Goal: Task Accomplishment & Management: Complete application form

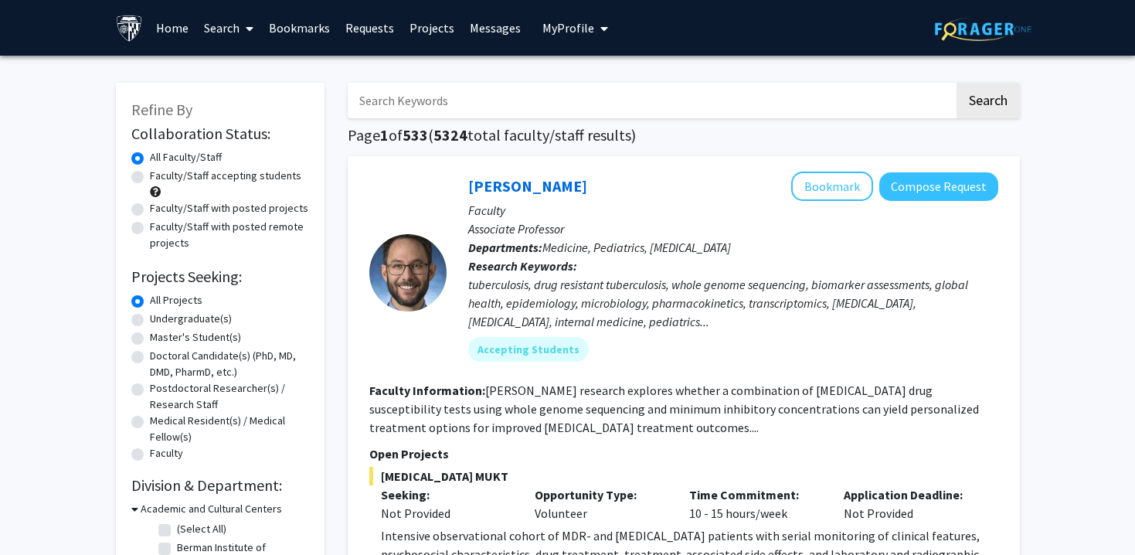
click at [209, 28] on link "Search" at bounding box center [228, 28] width 65 height 54
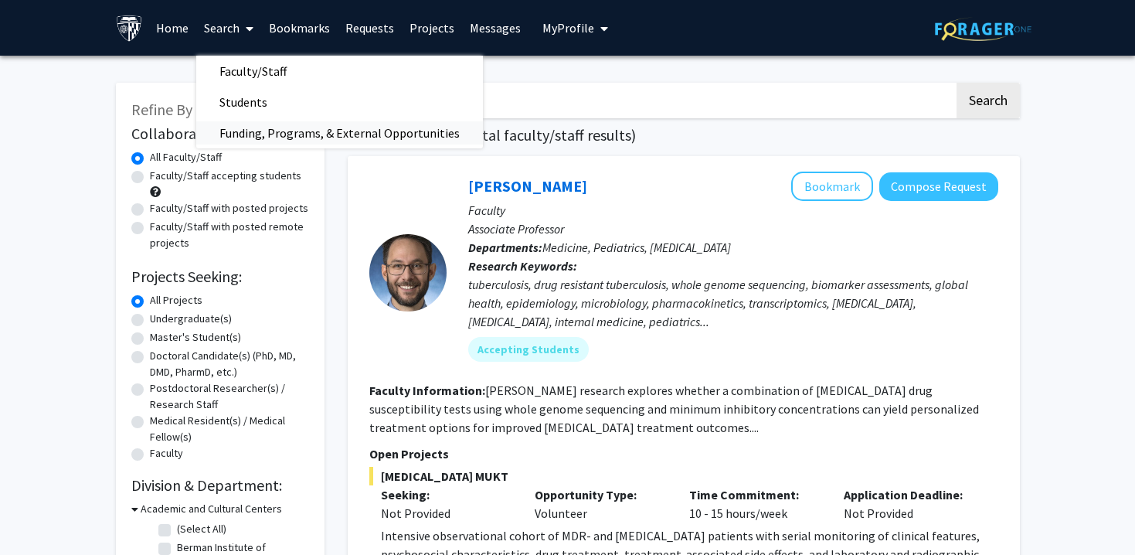
click at [261, 134] on span "Funding, Programs, & External Opportunities" at bounding box center [339, 132] width 287 height 31
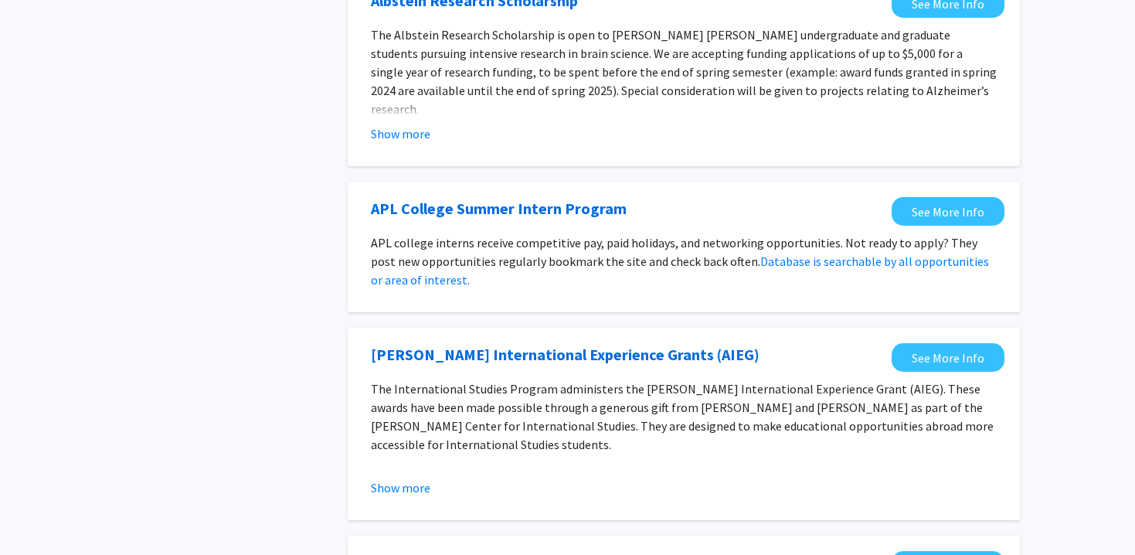
scroll to position [1024, 0]
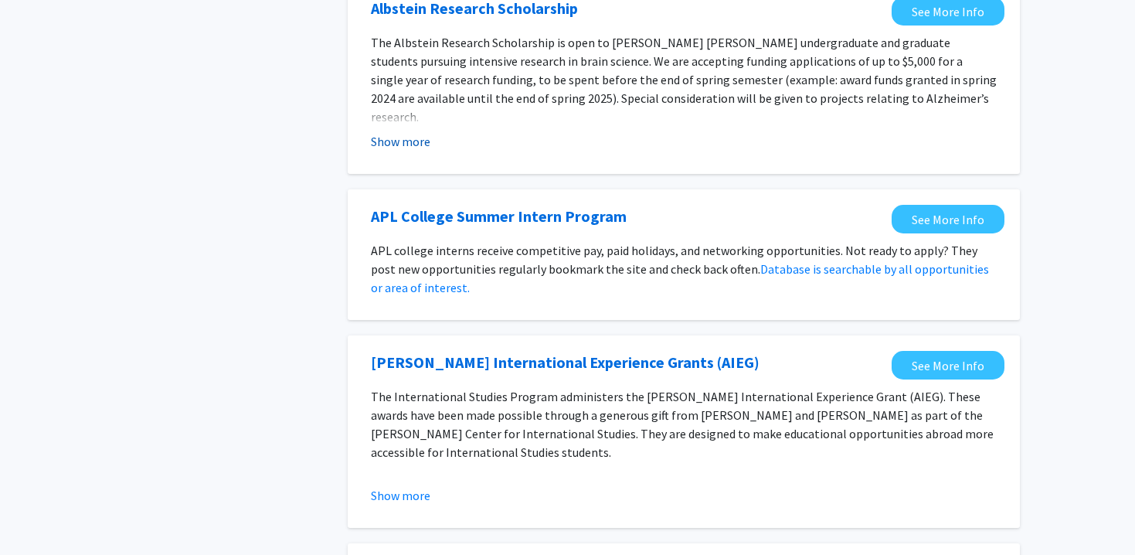
click at [396, 148] on button "Show more" at bounding box center [400, 141] width 59 height 19
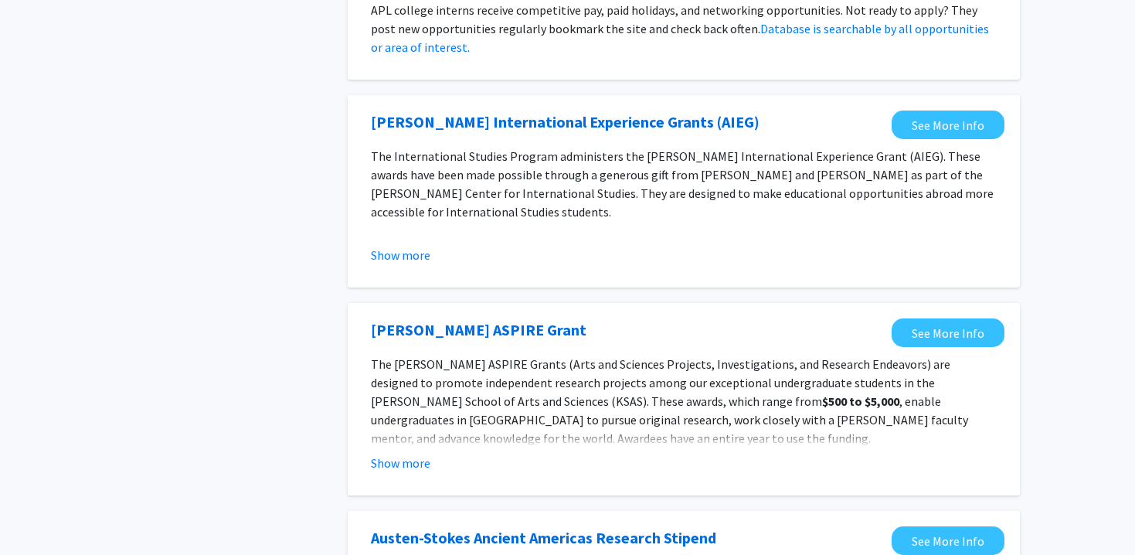
scroll to position [1396, 0]
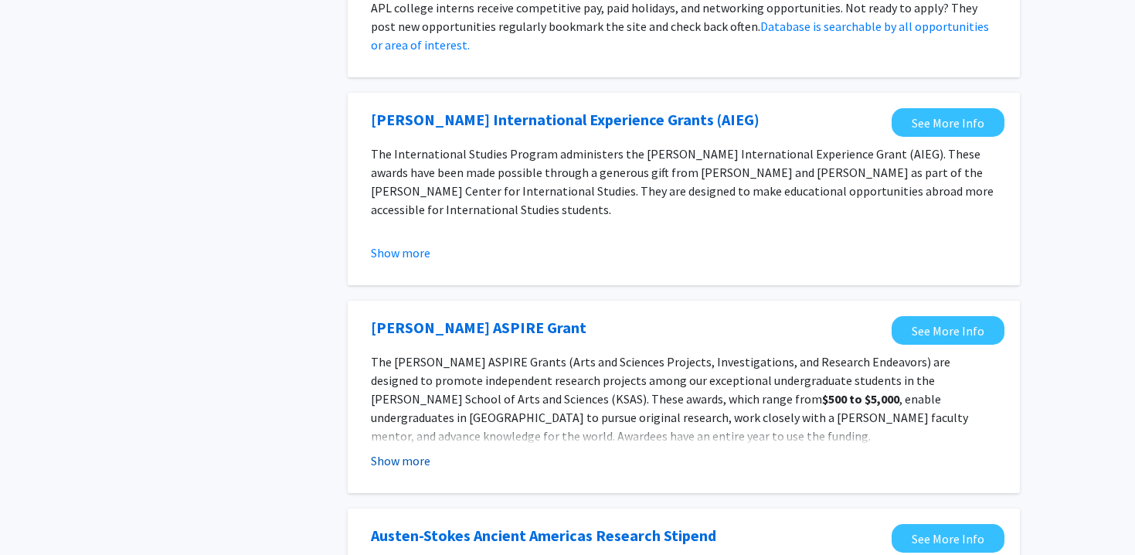
click at [404, 451] on button "Show more" at bounding box center [400, 460] width 59 height 19
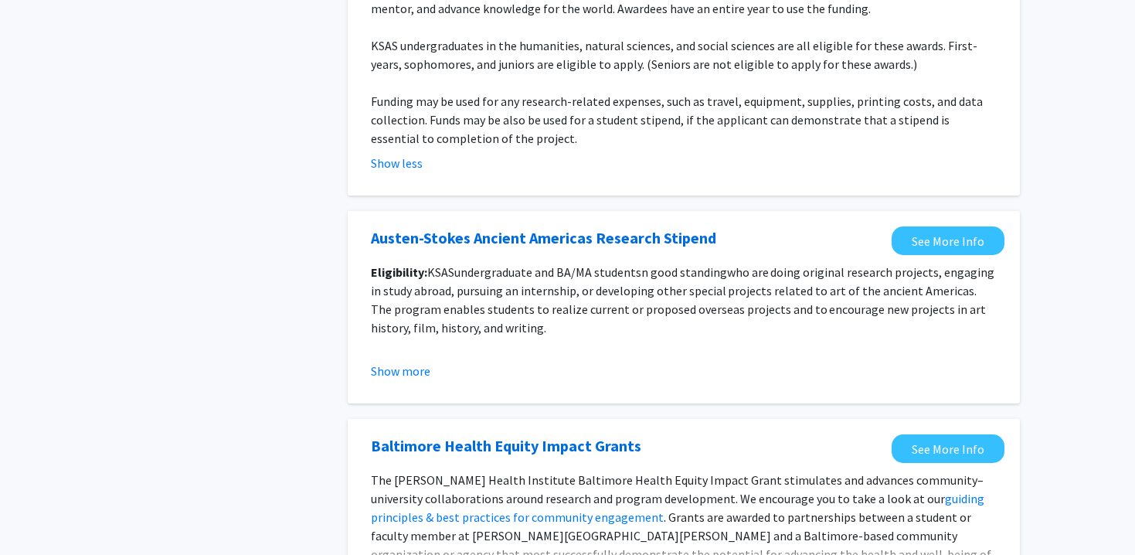
scroll to position [1986, 0]
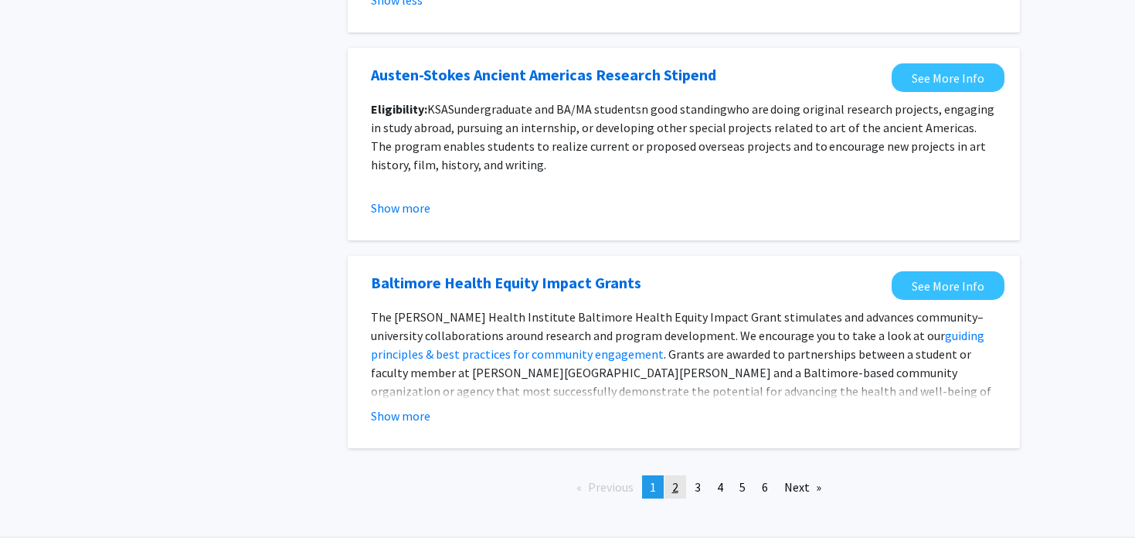
click at [681, 475] on link "page 2" at bounding box center [675, 486] width 22 height 23
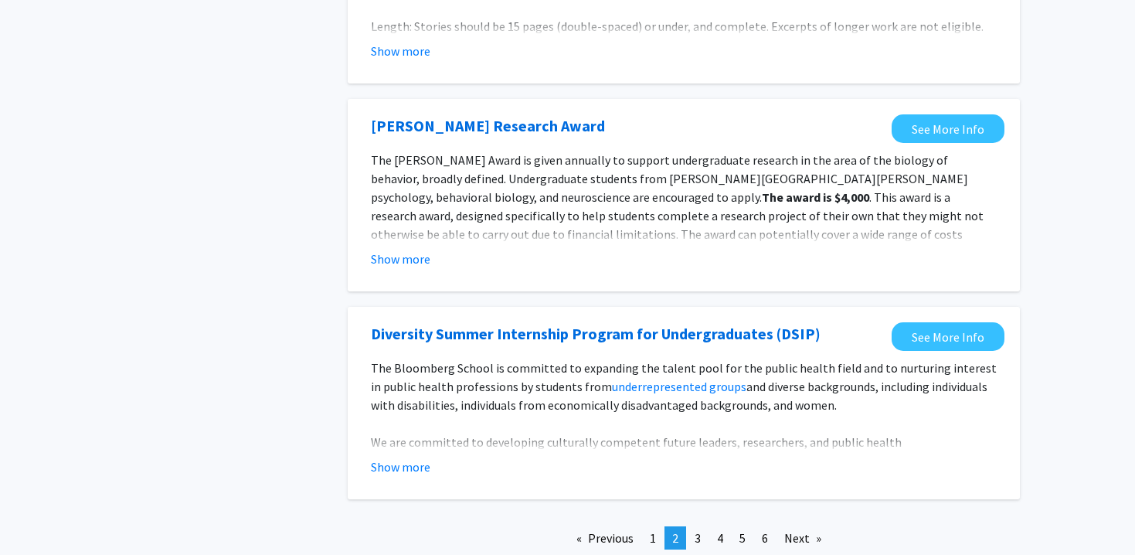
scroll to position [1825, 0]
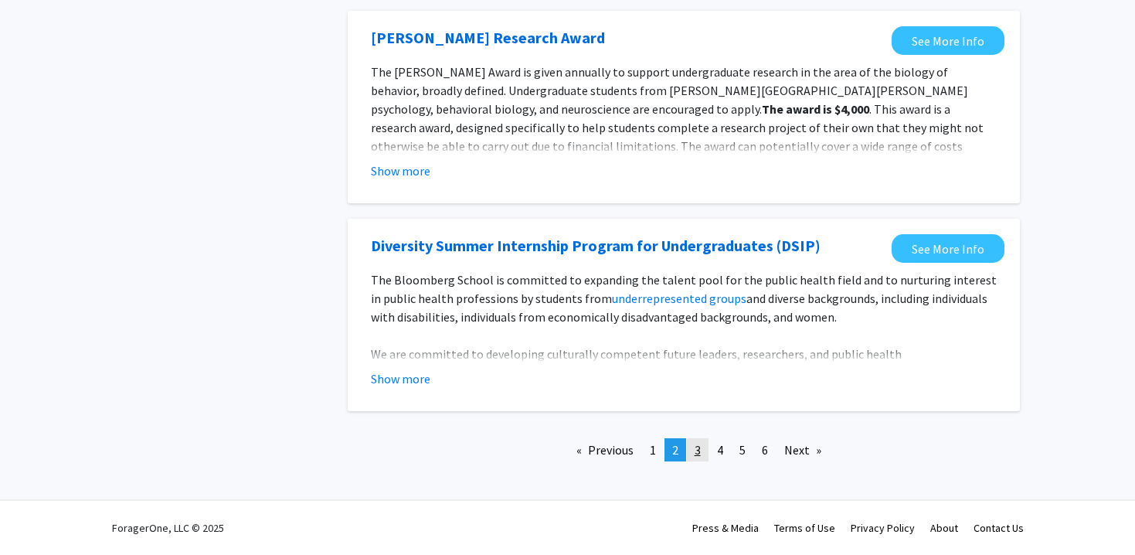
click at [700, 445] on span "3" at bounding box center [697, 449] width 6 height 15
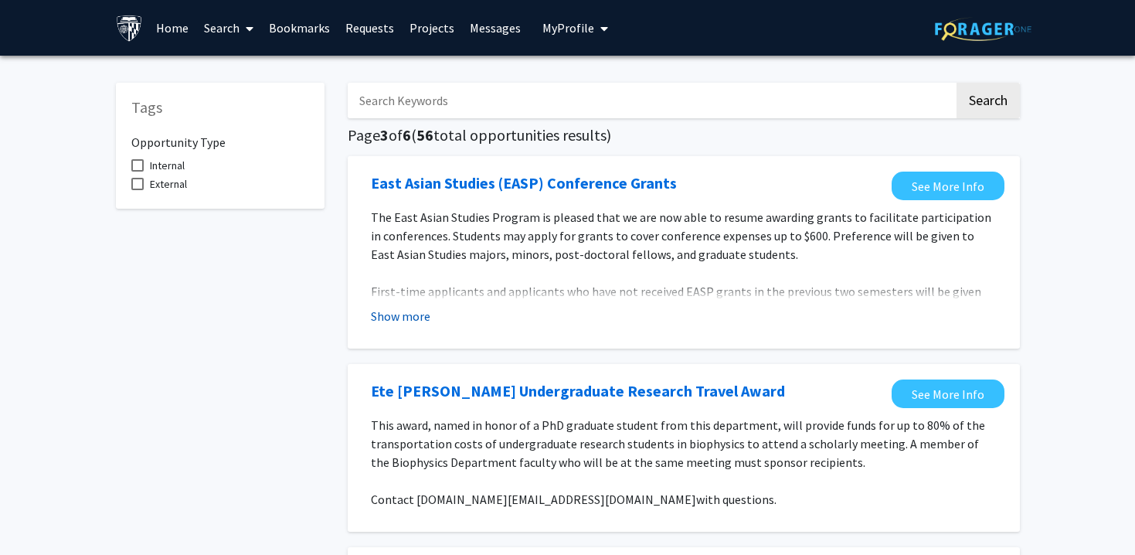
click at [401, 324] on button "Show more" at bounding box center [400, 316] width 59 height 19
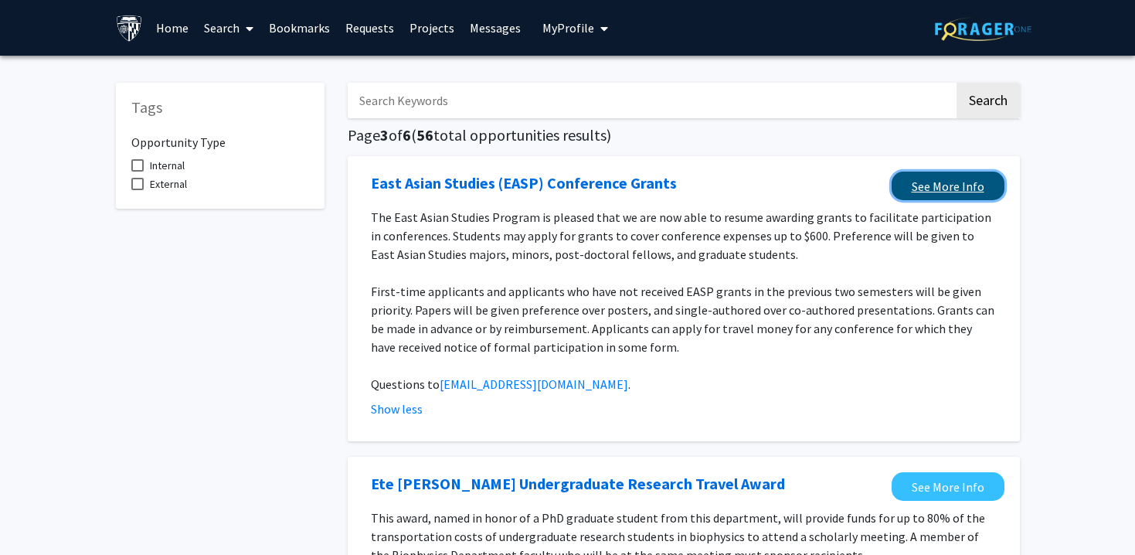
click at [948, 195] on link "See More Info" at bounding box center [947, 185] width 113 height 29
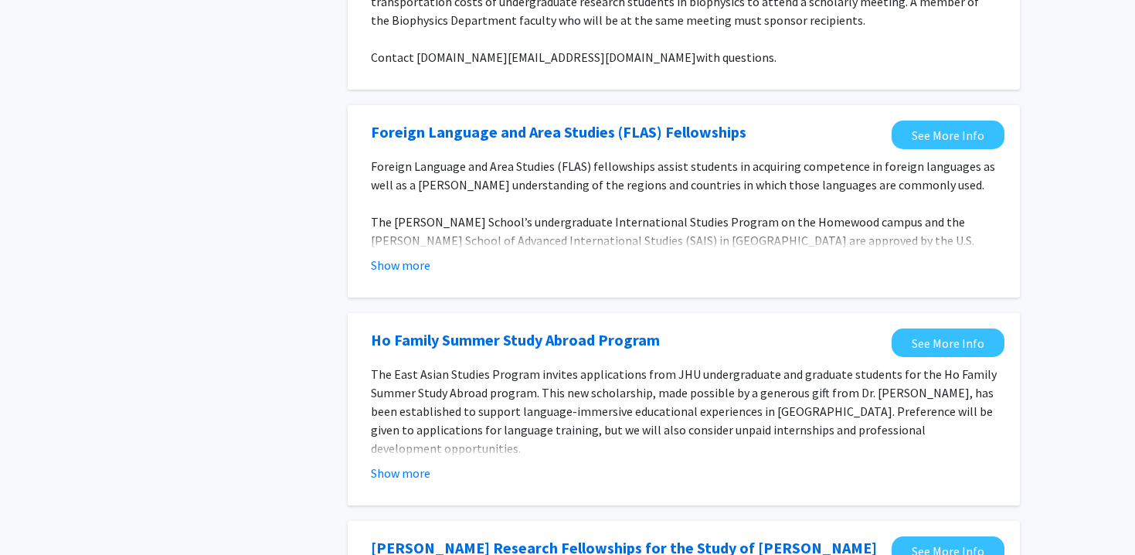
scroll to position [561, 0]
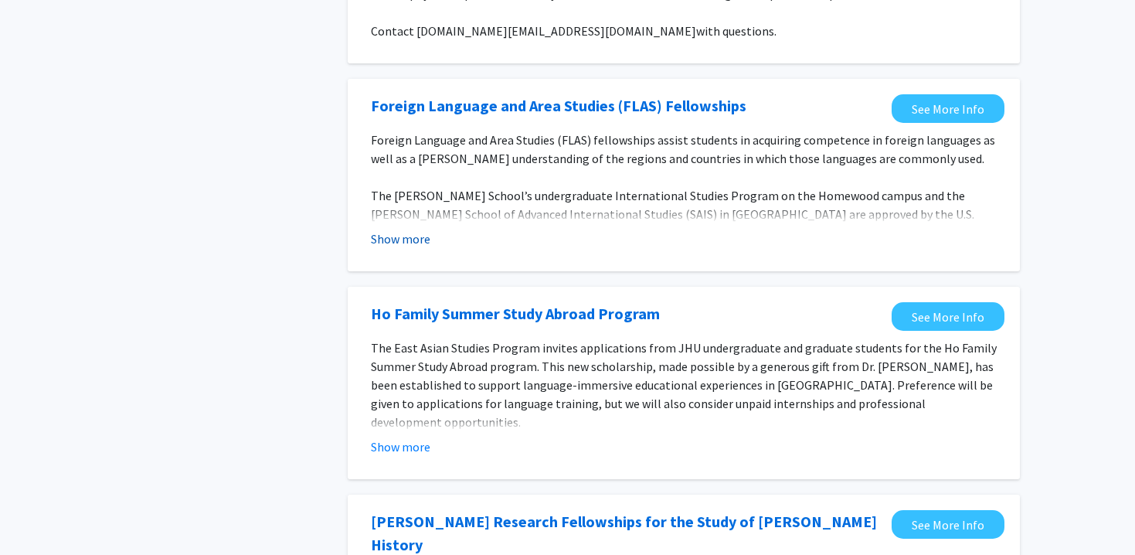
click at [422, 242] on button "Show more" at bounding box center [400, 238] width 59 height 19
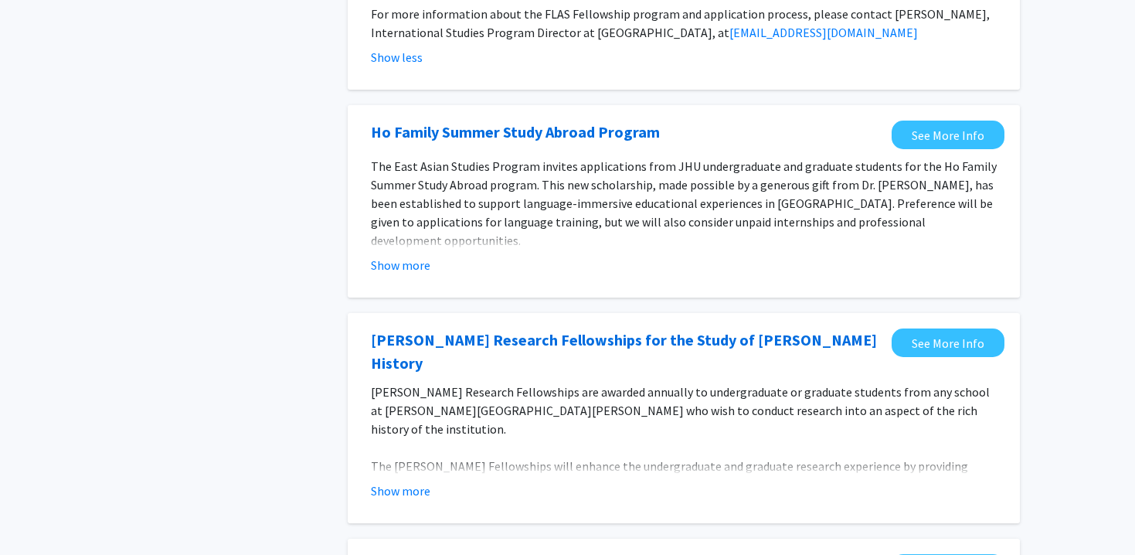
scroll to position [1244, 0]
click at [391, 255] on button "Show more" at bounding box center [400, 264] width 59 height 19
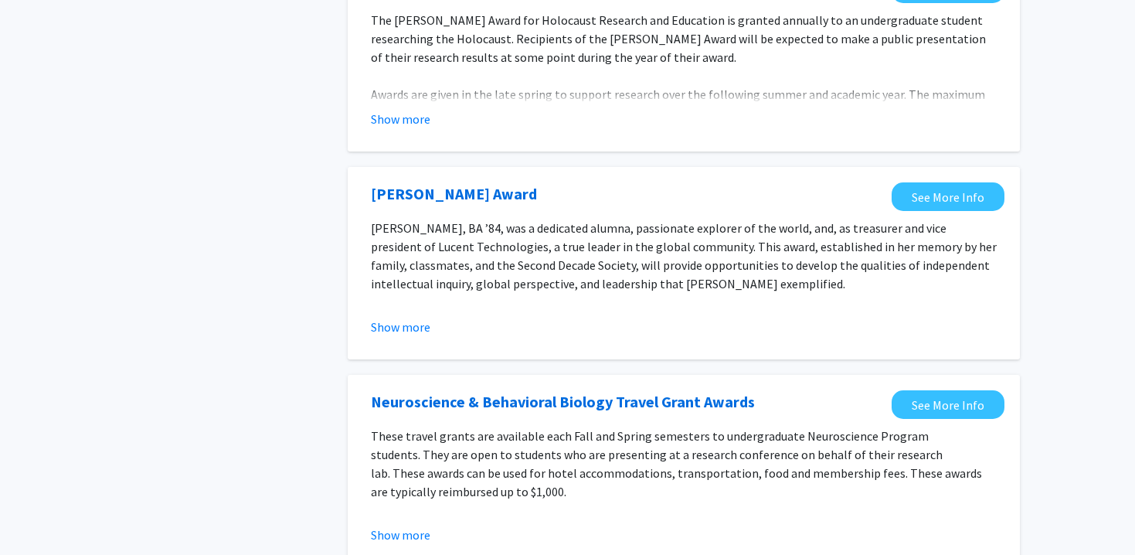
scroll to position [2525, 0]
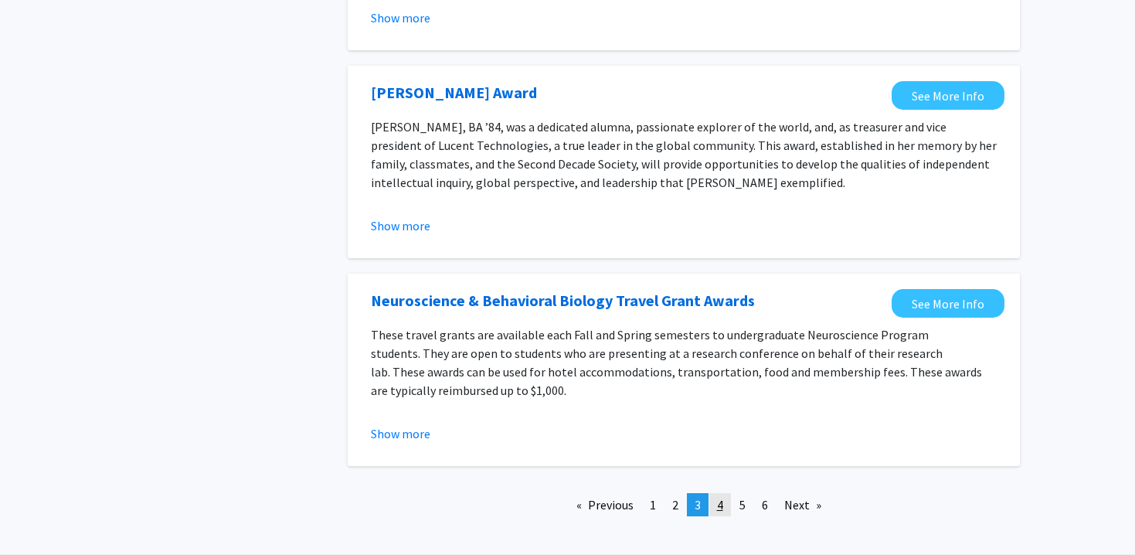
click at [720, 497] on span "4" at bounding box center [720, 504] width 6 height 15
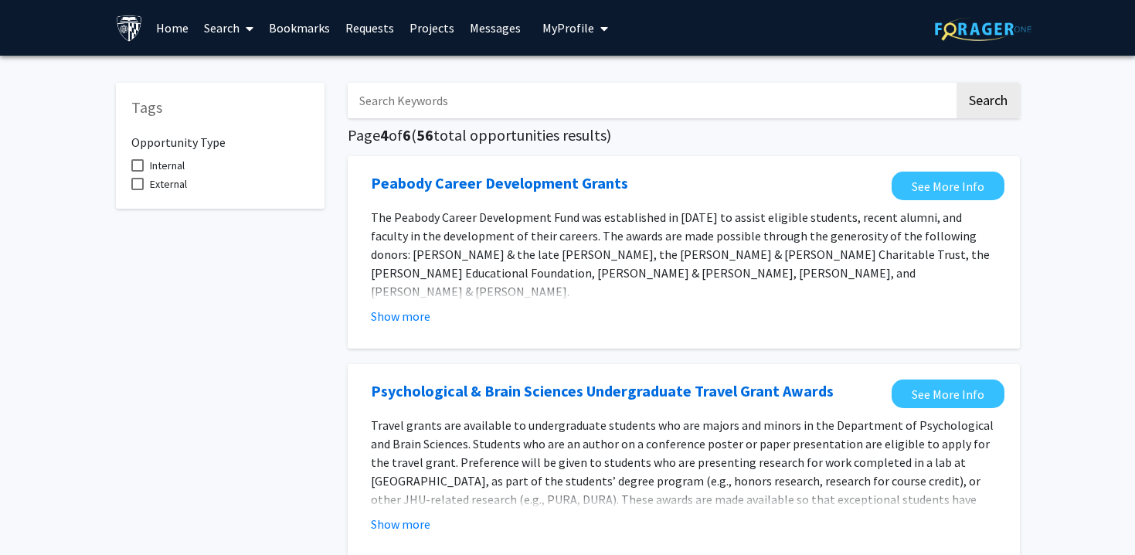
click at [184, 19] on link "Home" at bounding box center [172, 28] width 48 height 54
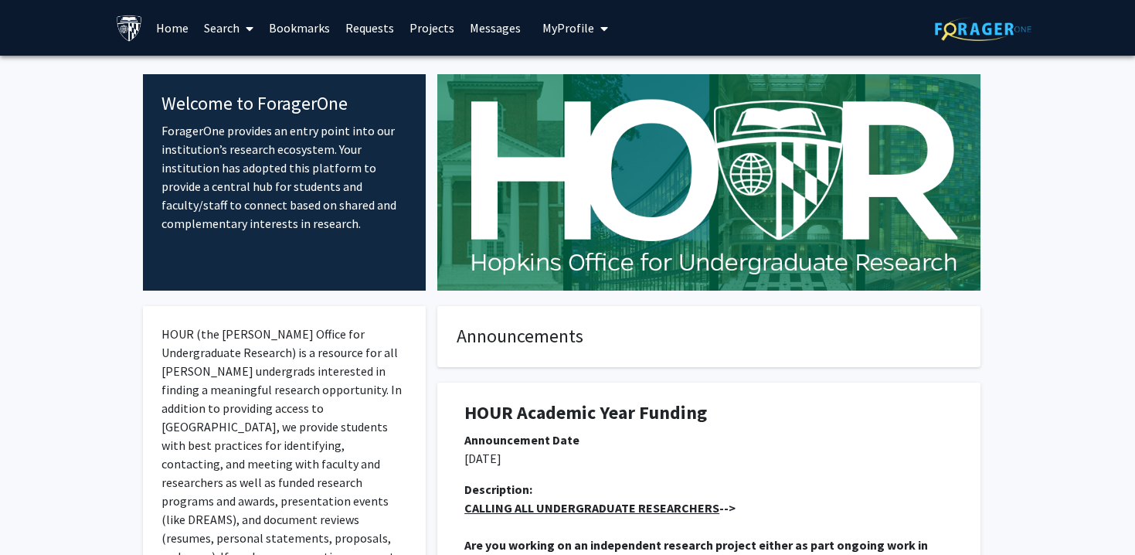
click at [250, 30] on icon at bounding box center [250, 28] width 8 height 12
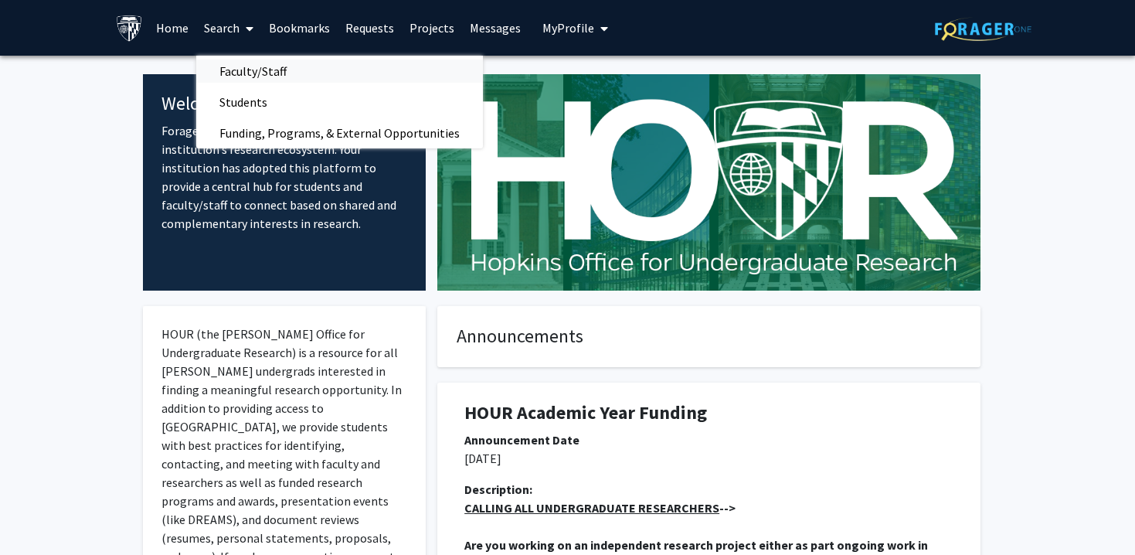
click at [343, 68] on link "Faculty/Staff" at bounding box center [339, 70] width 287 height 23
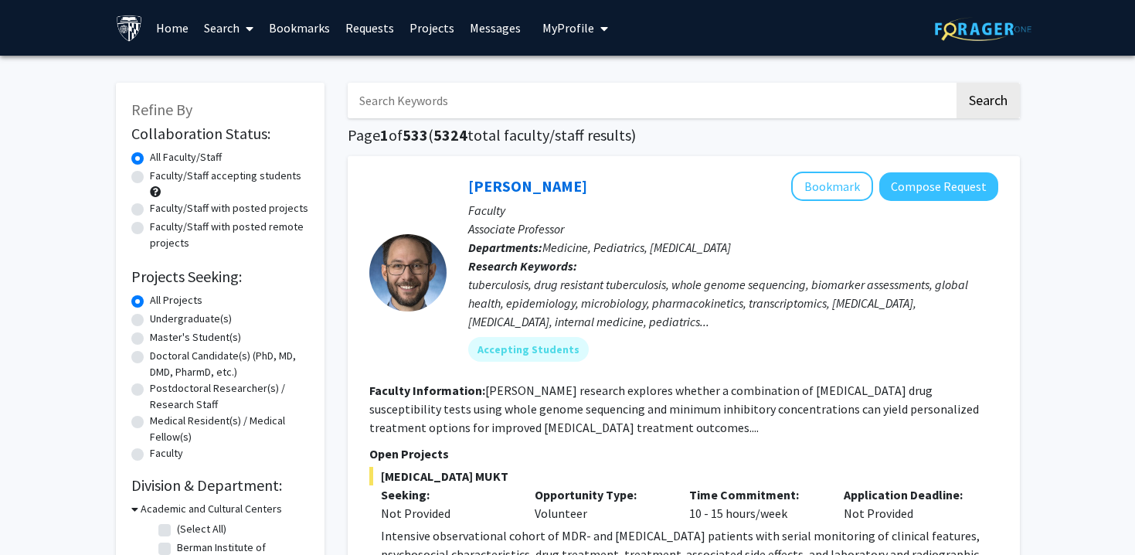
click at [497, 98] on input "Search Keywords" at bounding box center [651, 101] width 606 height 36
type input "ludington"
click at [956, 83] on button "Search" at bounding box center [987, 101] width 63 height 36
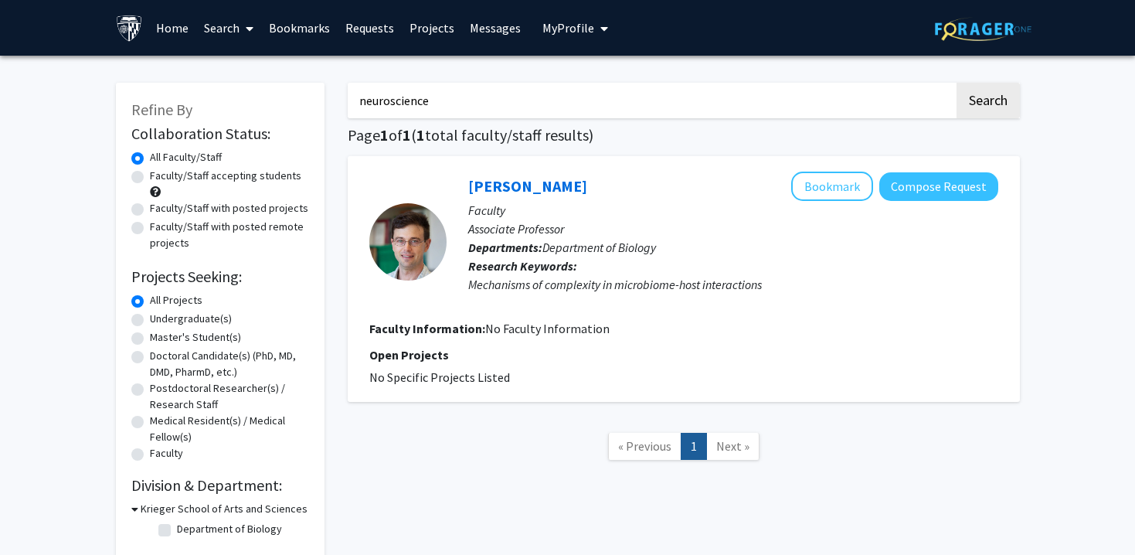
type input "neuroscience"
click at [956, 83] on button "Search" at bounding box center [987, 101] width 63 height 36
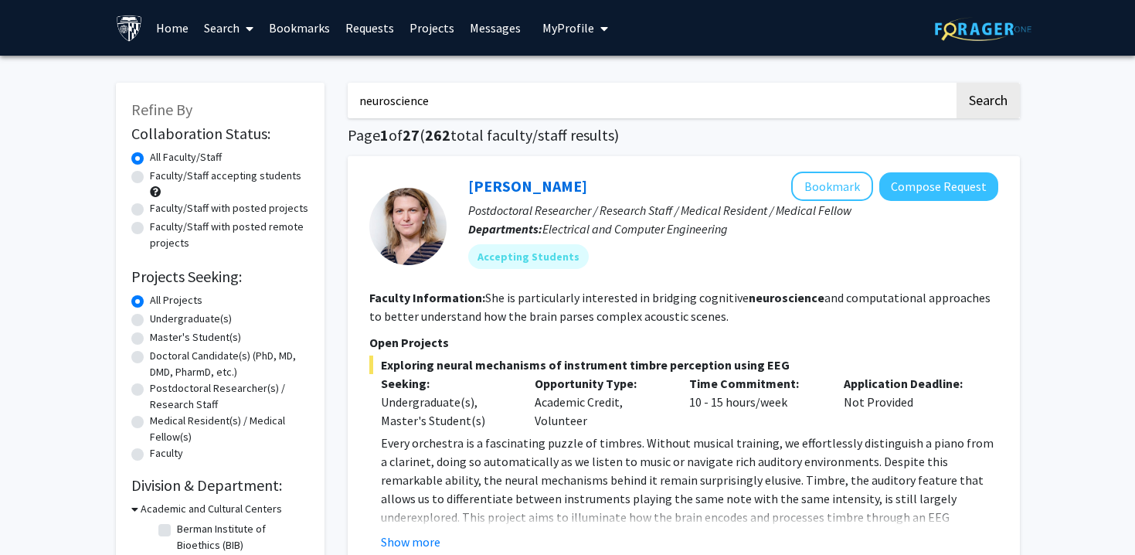
click at [150, 322] on label "Undergraduate(s)" at bounding box center [191, 319] width 82 height 16
click at [150, 321] on input "Undergraduate(s)" at bounding box center [155, 316] width 10 height 10
radio input "true"
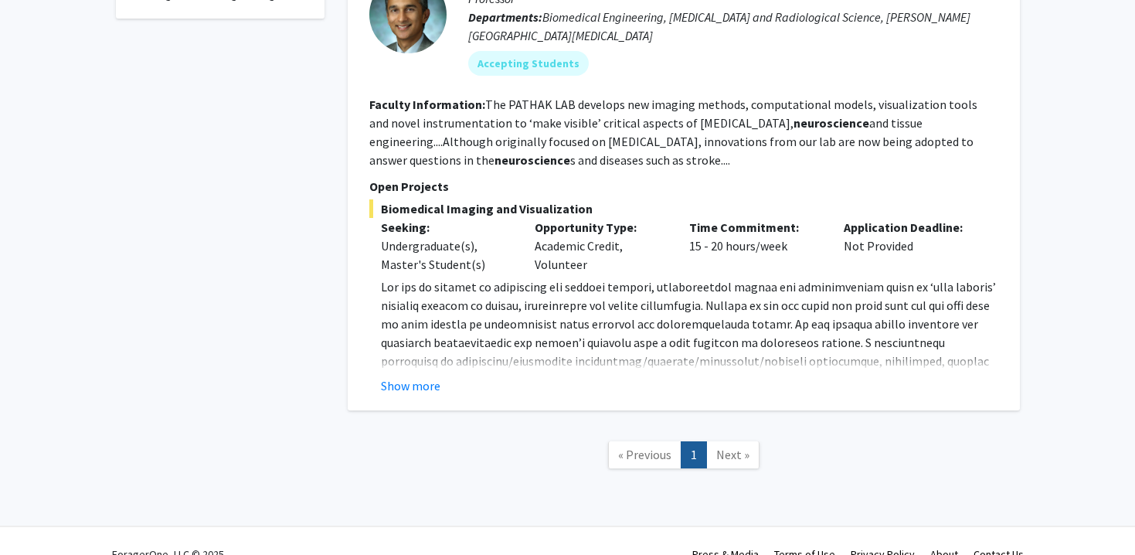
scroll to position [682, 0]
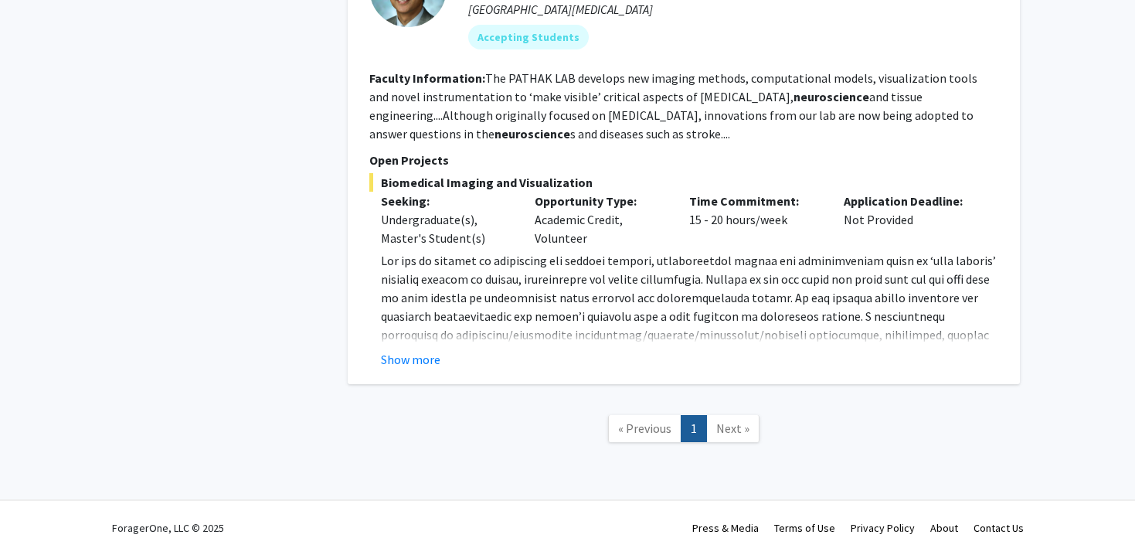
click at [433, 375] on div "[PERSON_NAME] Bookmark Compose Request Faculty Professor Departments: Biomedica…" at bounding box center [684, 142] width 672 height 484
click at [426, 363] on button "Show more" at bounding box center [410, 359] width 59 height 19
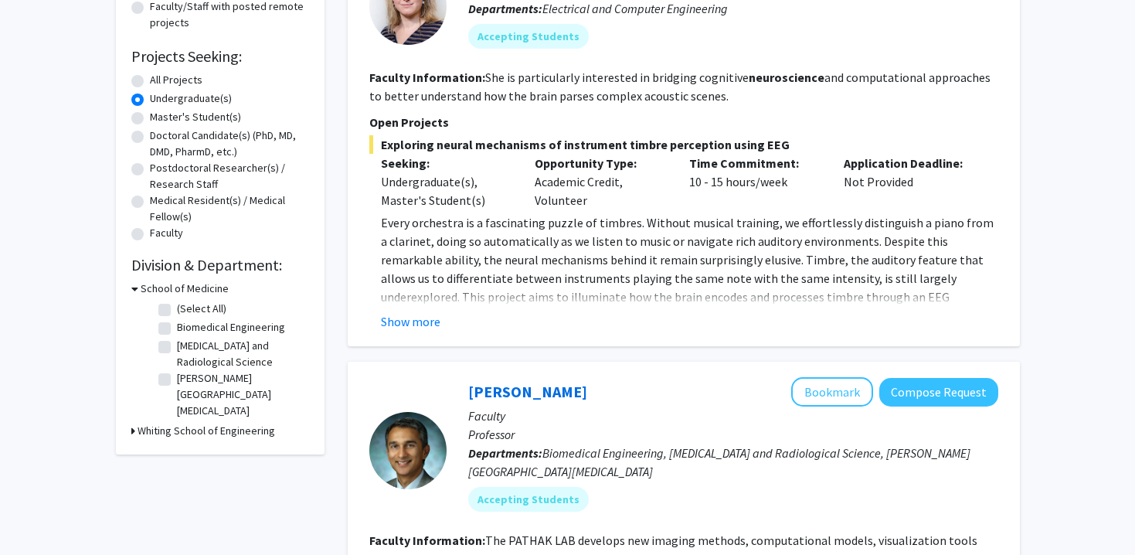
scroll to position [87, 0]
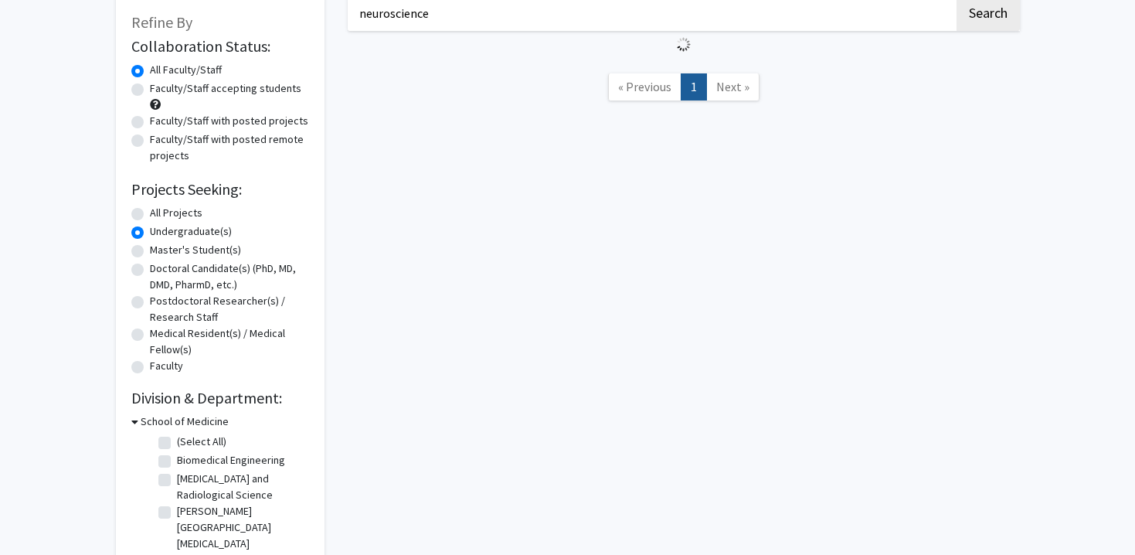
radio input "true"
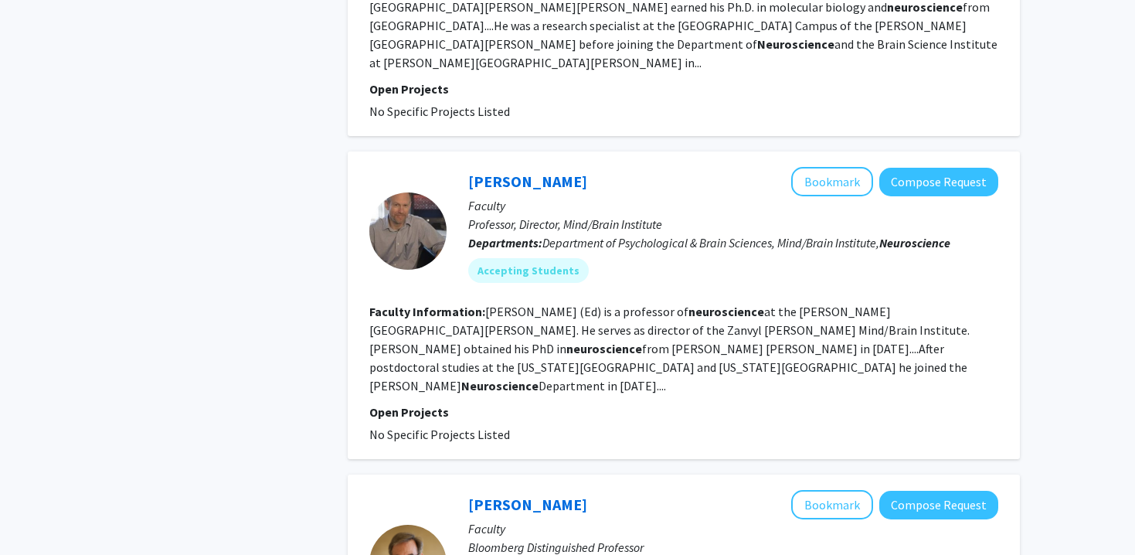
scroll to position [2640, 0]
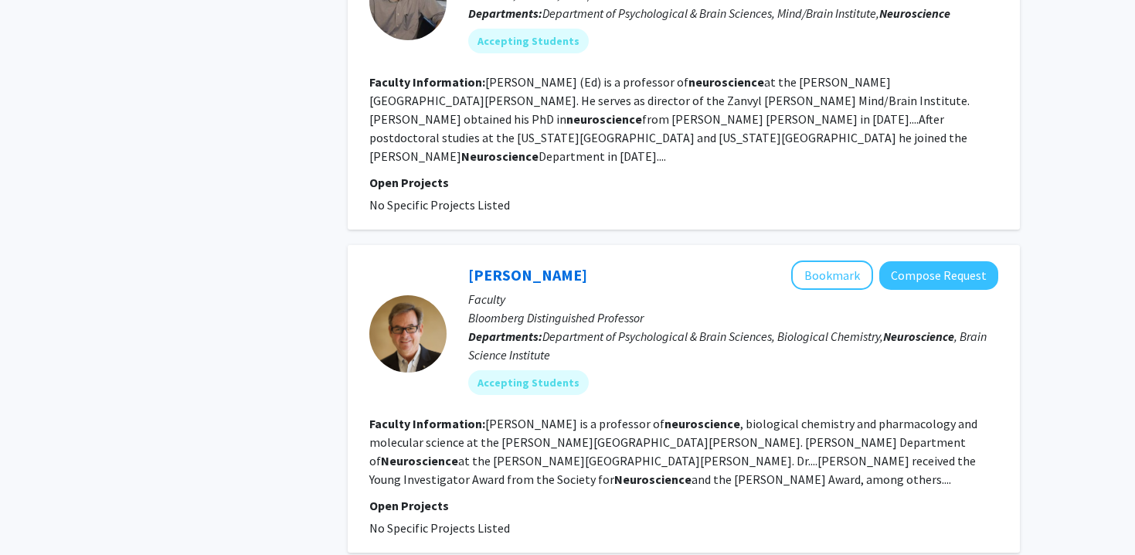
click at [553, 290] on p "Faculty" at bounding box center [733, 299] width 530 height 19
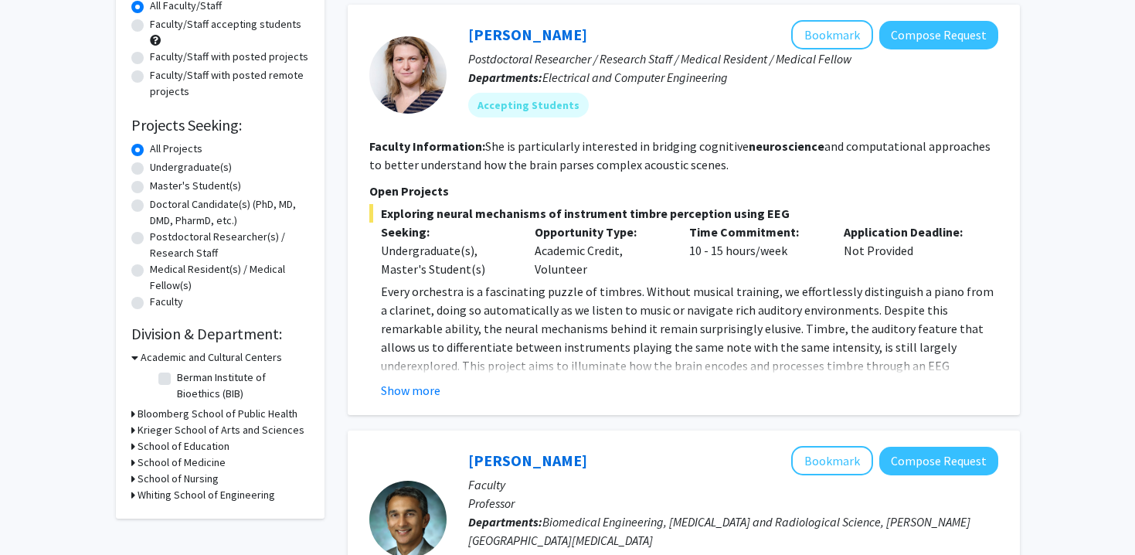
scroll to position [0, 0]
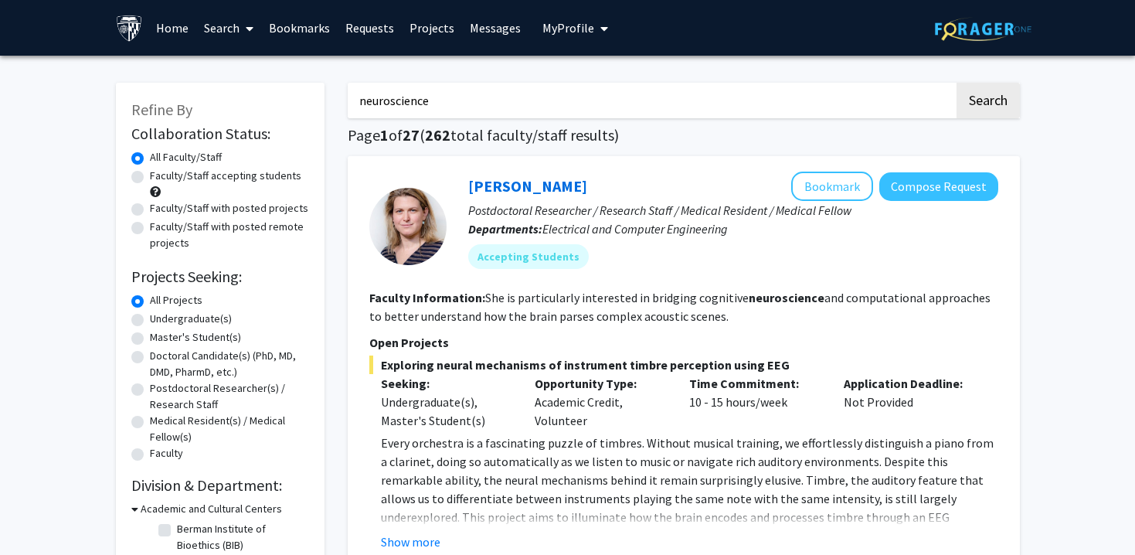
click at [426, 114] on input "neuroscience" at bounding box center [651, 101] width 606 height 36
type input "[GEOGRAPHIC_DATA]"
click at [956, 83] on button "Search" at bounding box center [987, 101] width 63 height 36
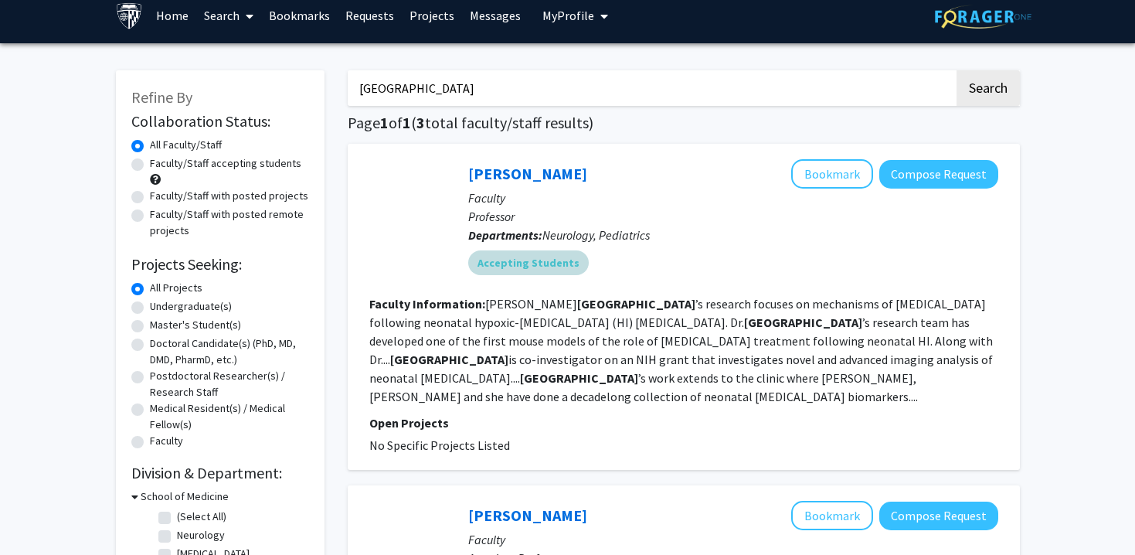
scroll to position [13, 0]
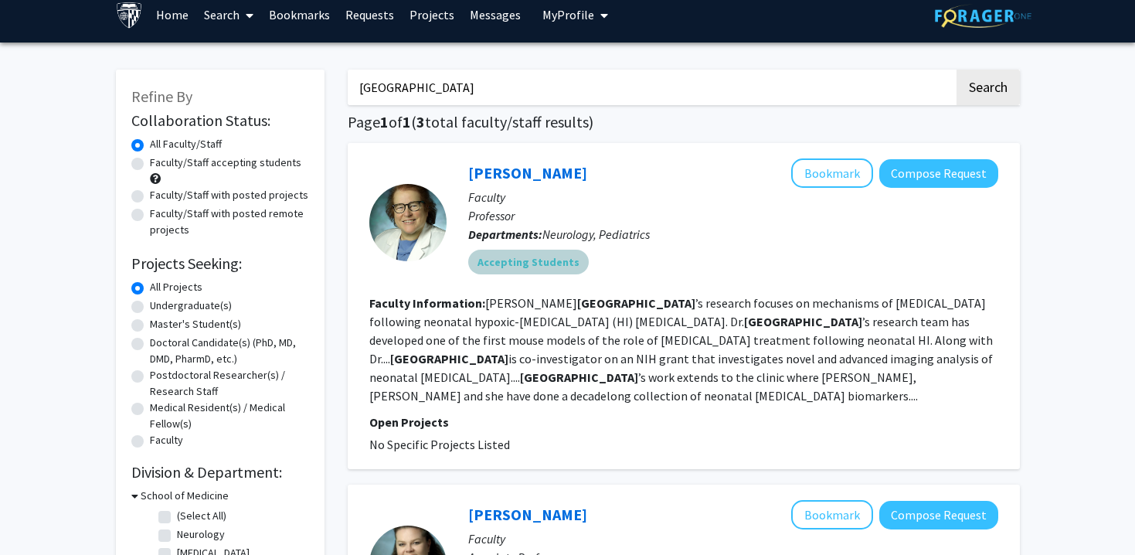
click at [521, 266] on mat-chip "Accepting Students" at bounding box center [528, 262] width 121 height 25
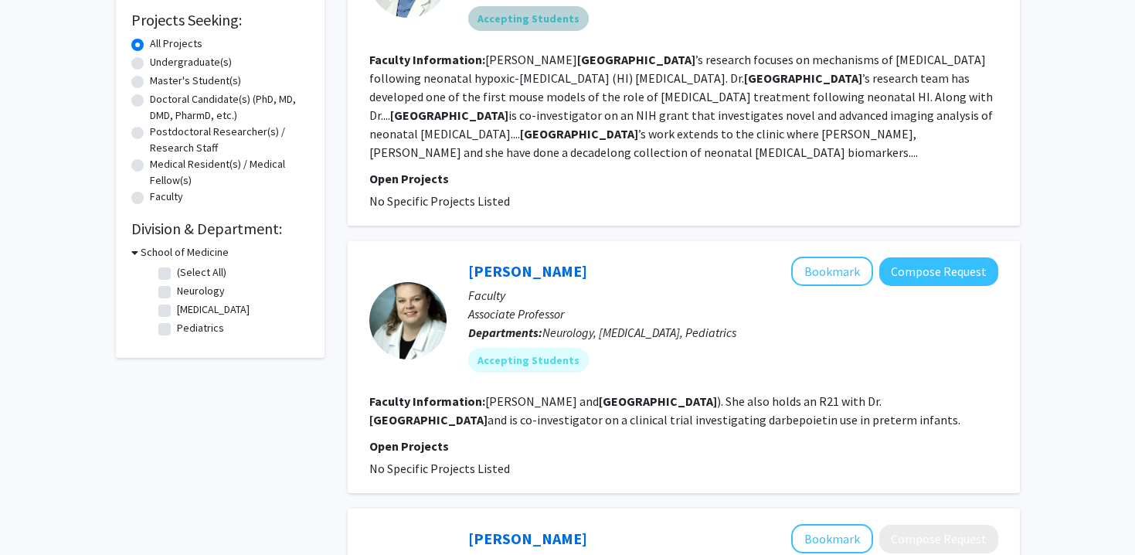
scroll to position [369, 0]
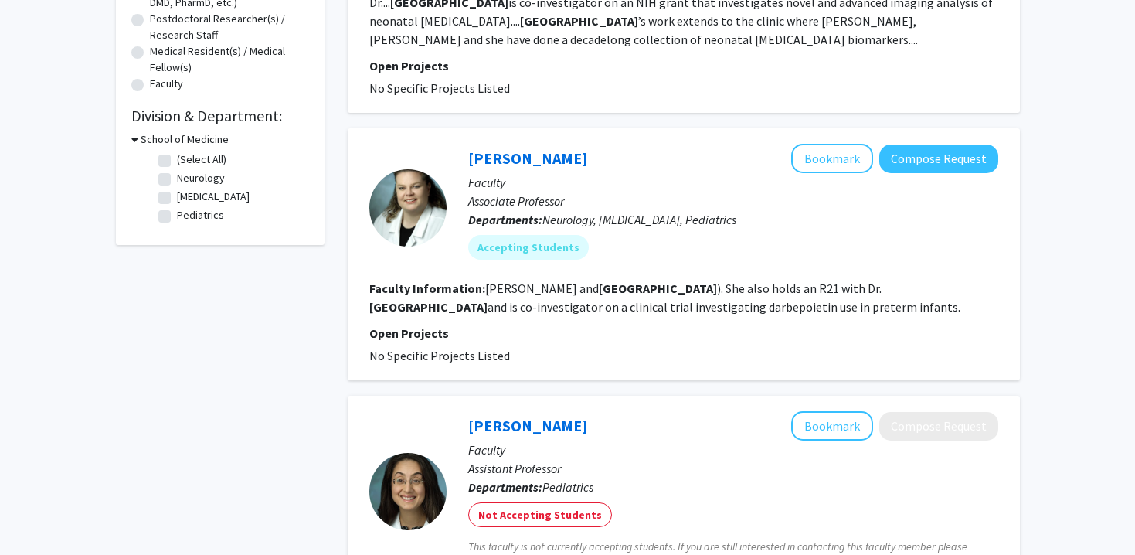
click at [593, 294] on fg-read-more "[PERSON_NAME] and [PERSON_NAME] ). She also holds an R21 with [PERSON_NAME] and…" at bounding box center [664, 297] width 591 height 34
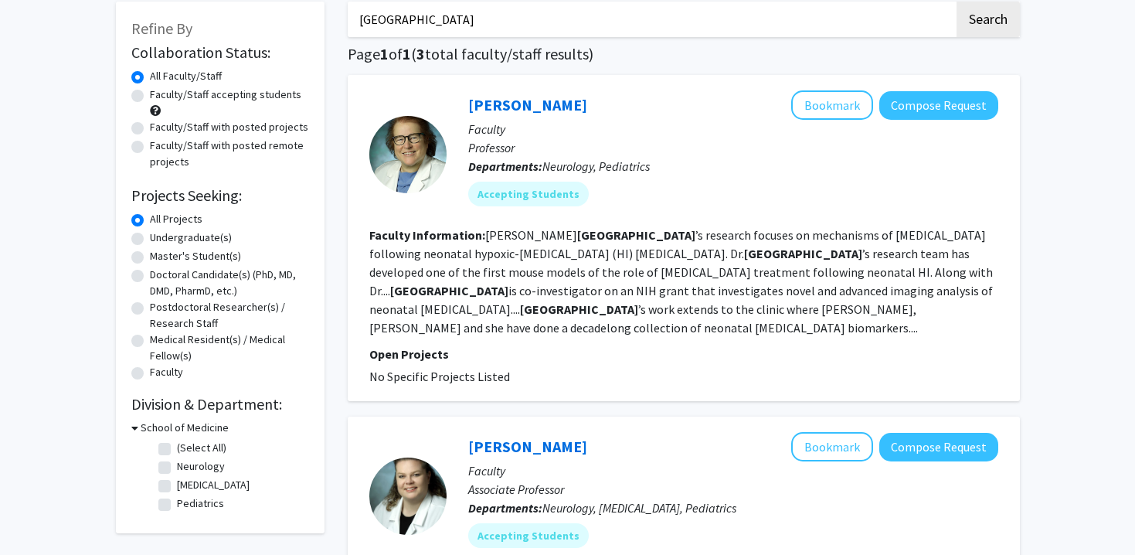
scroll to position [83, 0]
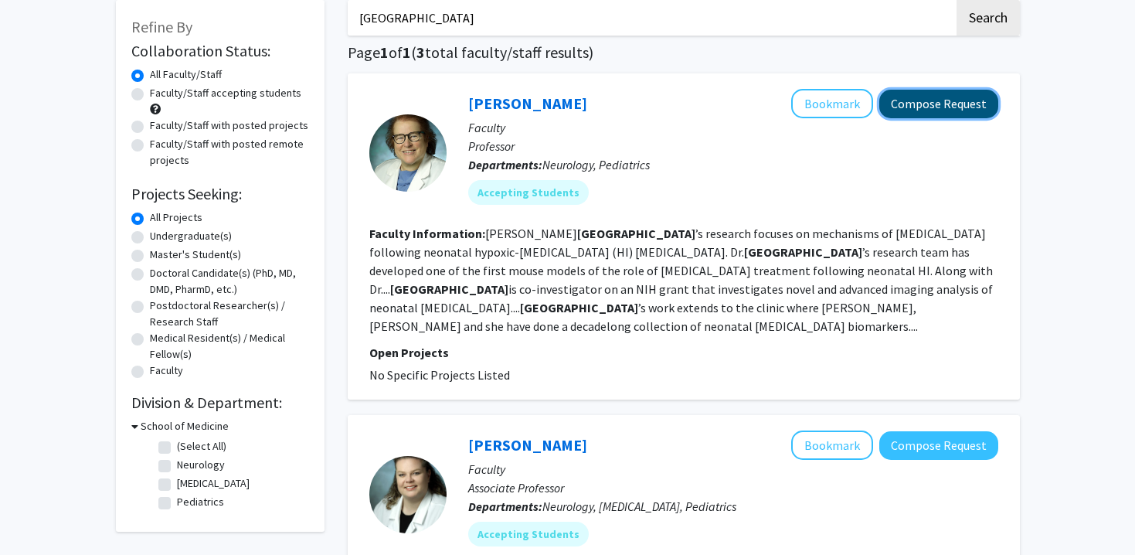
click at [937, 105] on button "Compose Request" at bounding box center [938, 104] width 119 height 29
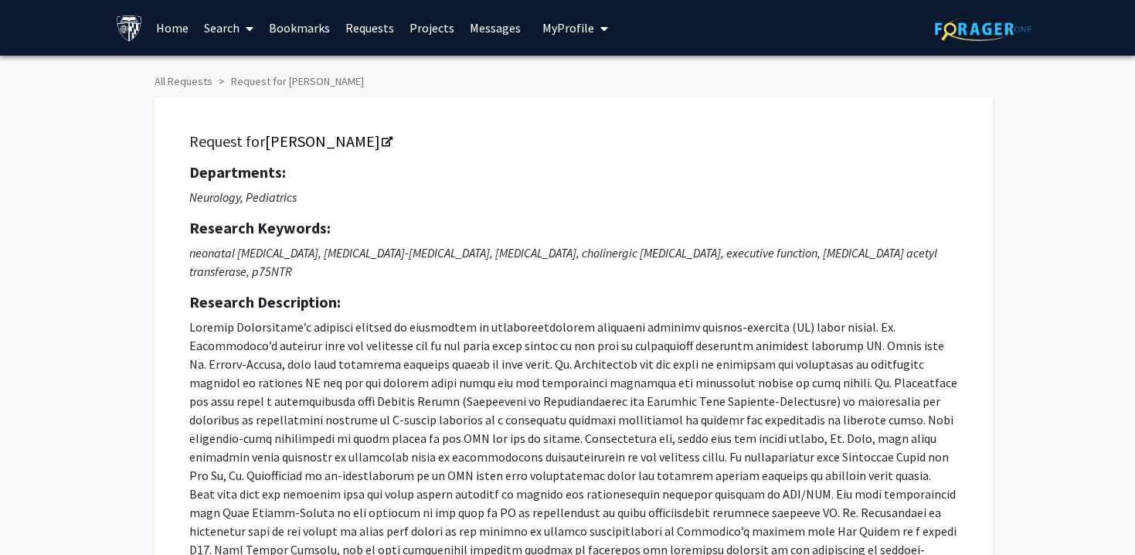
click at [600, 25] on icon "My profile dropdown to access profile and logout" at bounding box center [604, 28] width 8 height 12
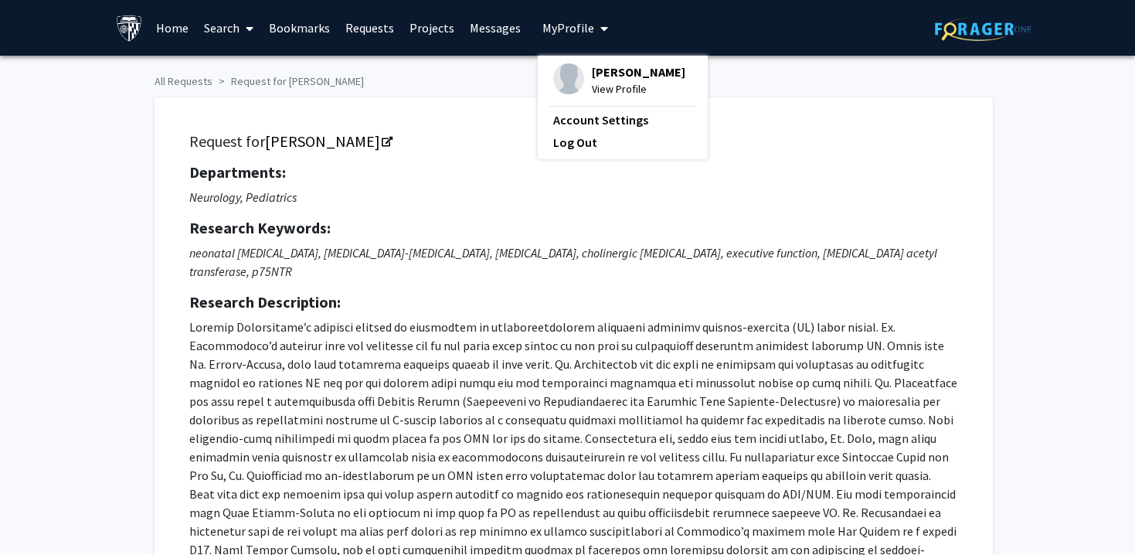
click at [598, 74] on span "[PERSON_NAME]" at bounding box center [638, 71] width 93 height 17
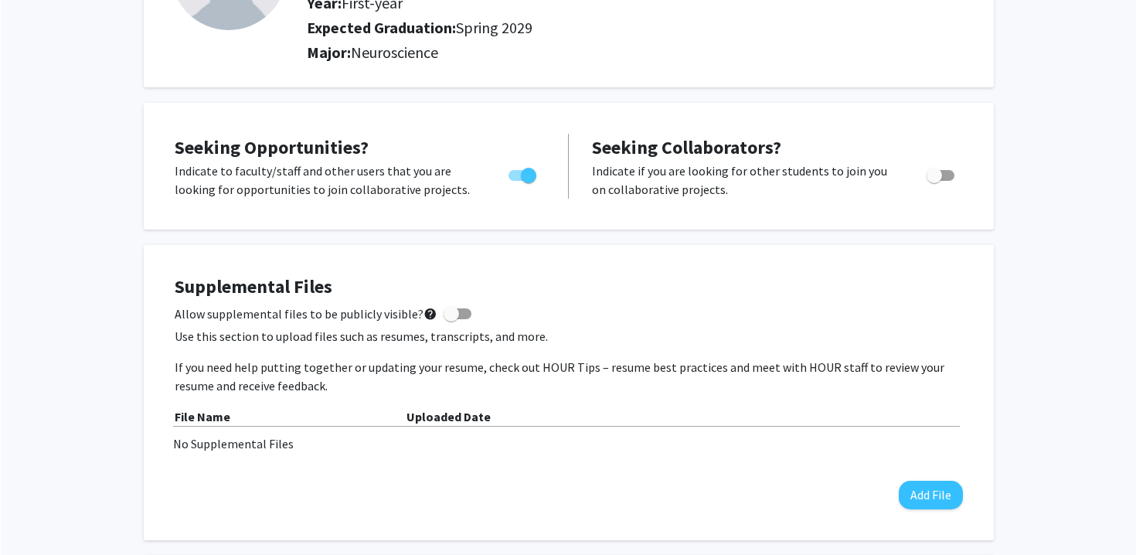
scroll to position [248, 0]
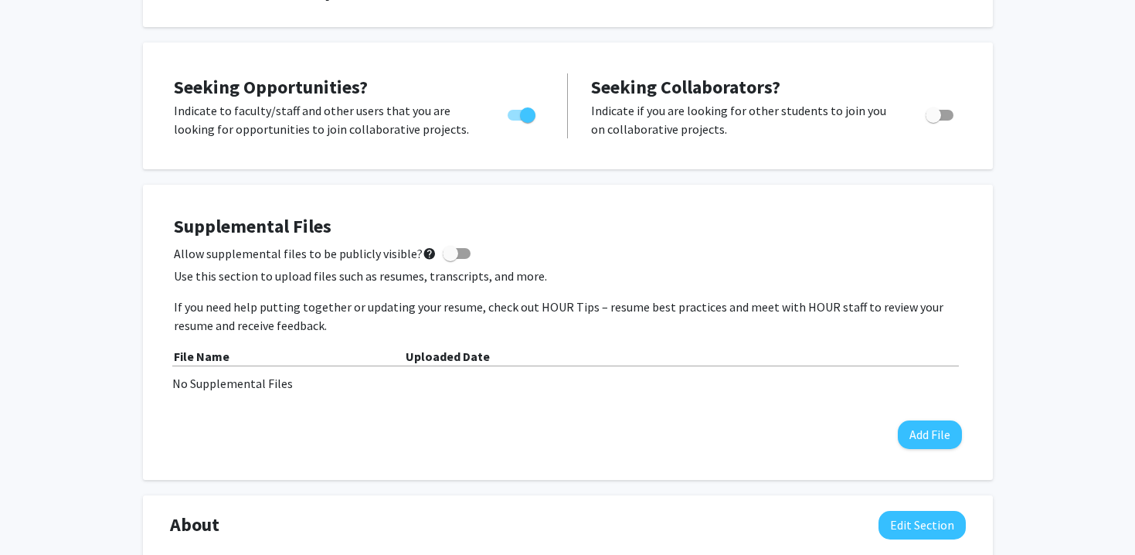
click at [410, 306] on p "If you need help putting together or updating your resume, check out HOUR Tips …" at bounding box center [568, 315] width 788 height 37
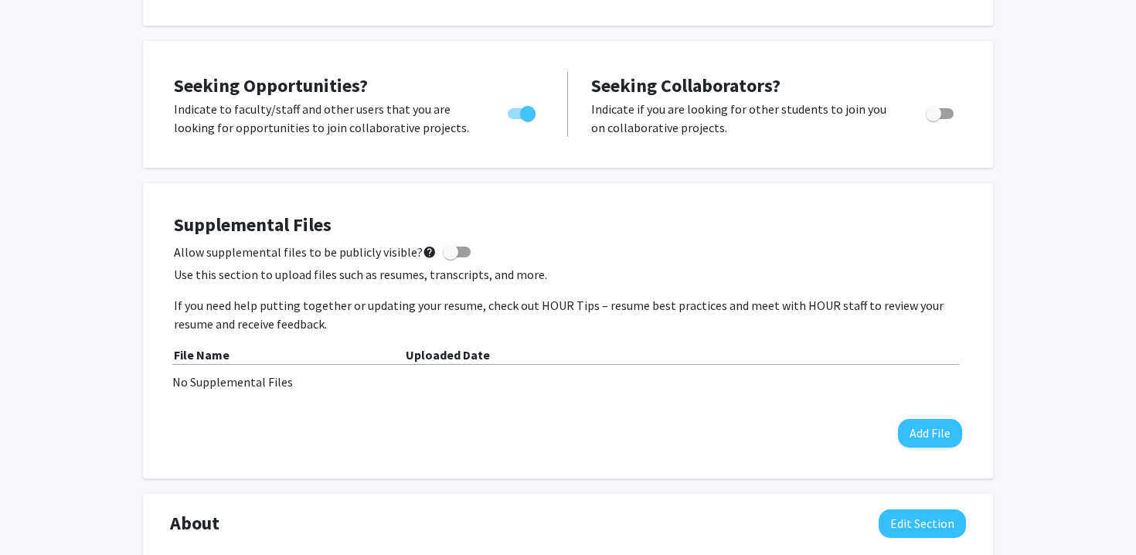
scroll to position [252, 0]
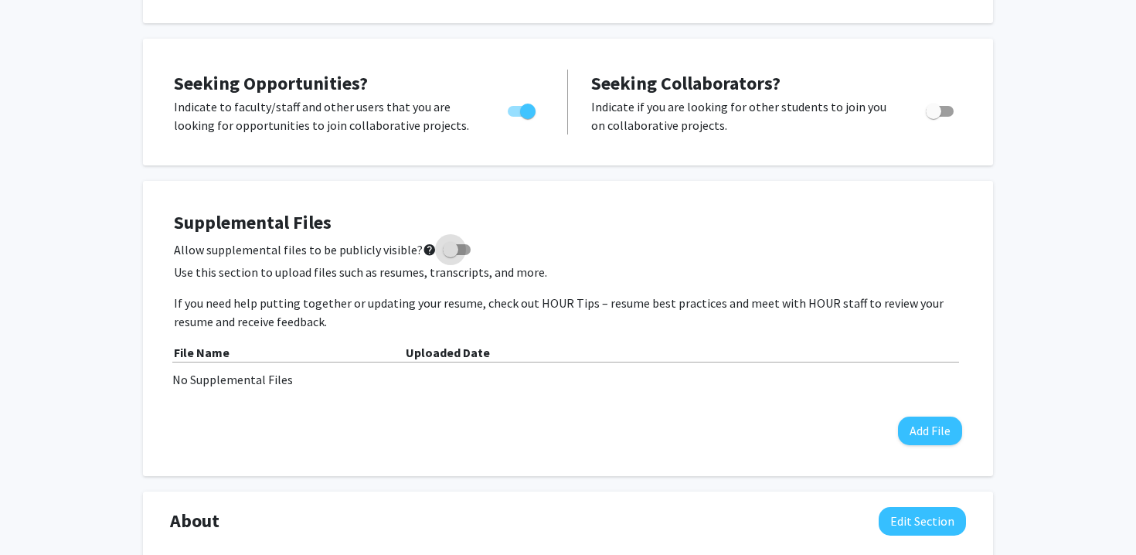
click at [443, 248] on span at bounding box center [450, 249] width 15 height 15
click at [450, 255] on input "Allow supplemental files to be publicly visible? help" at bounding box center [450, 255] width 1 height 1
checkbox input "true"
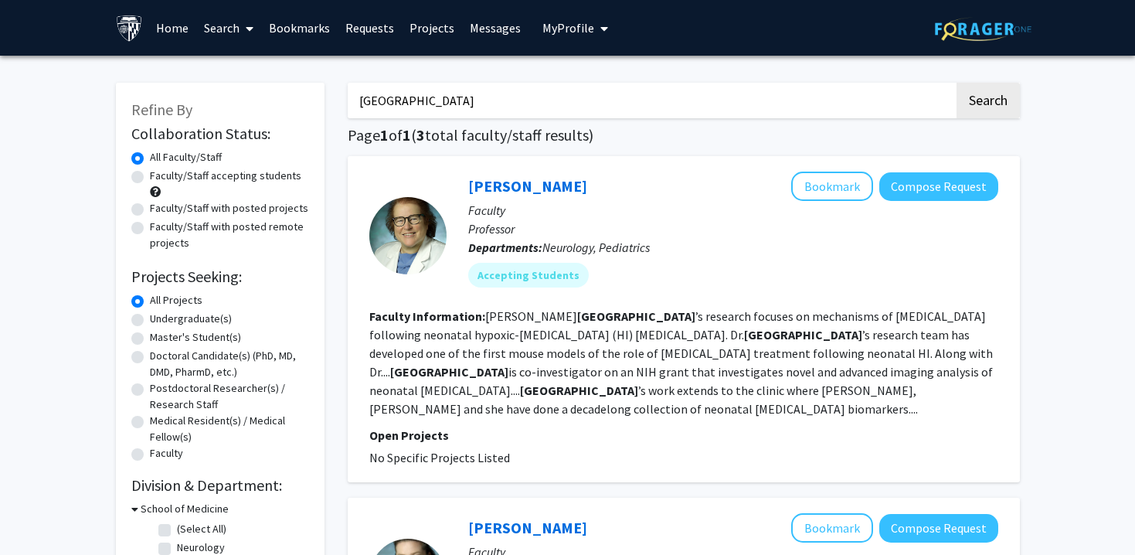
click at [528, 105] on input "[GEOGRAPHIC_DATA]" at bounding box center [651, 101] width 606 height 36
type input "feinberg"
click at [956, 83] on button "Search" at bounding box center [987, 101] width 63 height 36
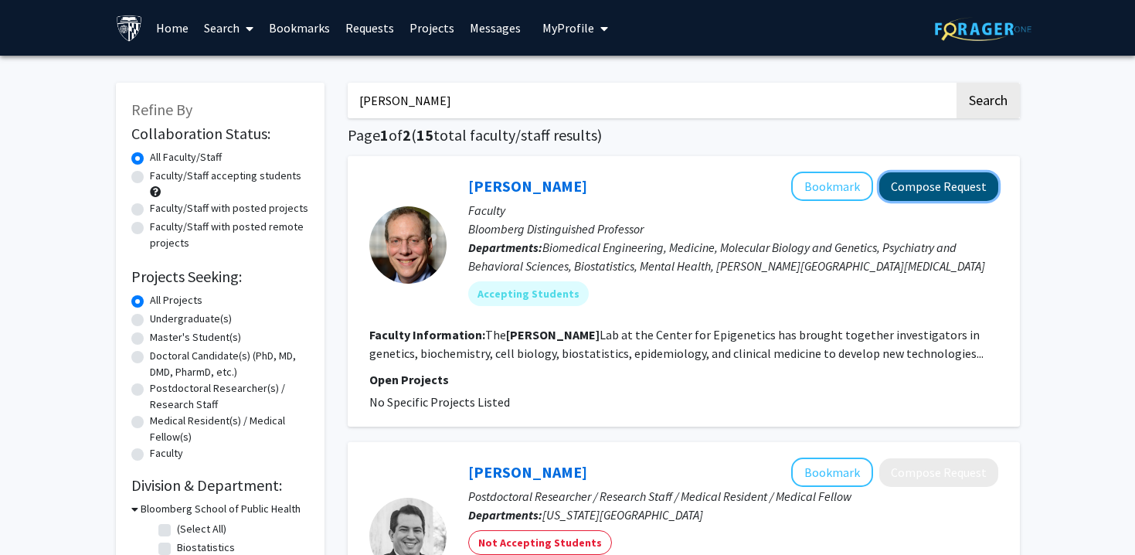
click at [927, 192] on button "Compose Request" at bounding box center [938, 186] width 119 height 29
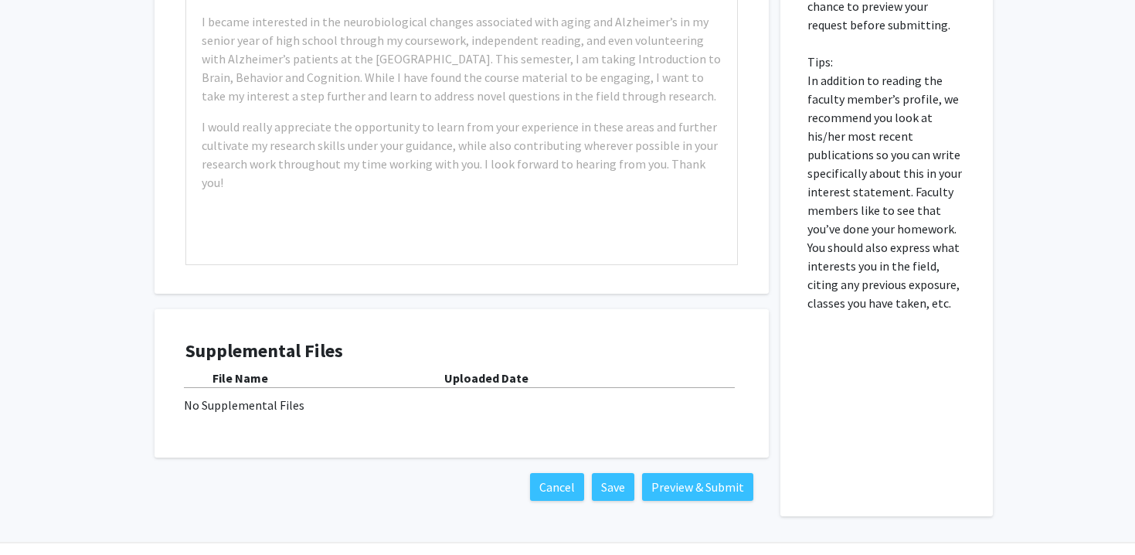
scroll to position [887, 0]
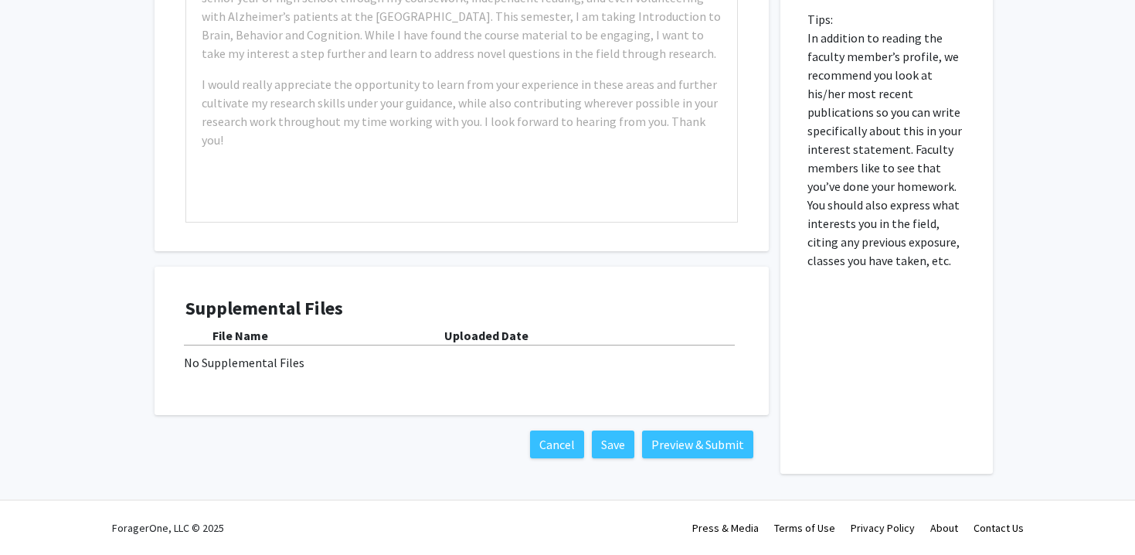
click at [523, 385] on div "Supplemental Files File Name Uploaded Date No Supplemental Files" at bounding box center [461, 340] width 583 height 117
click at [232, 363] on div "No Supplemental Files" at bounding box center [461, 362] width 555 height 19
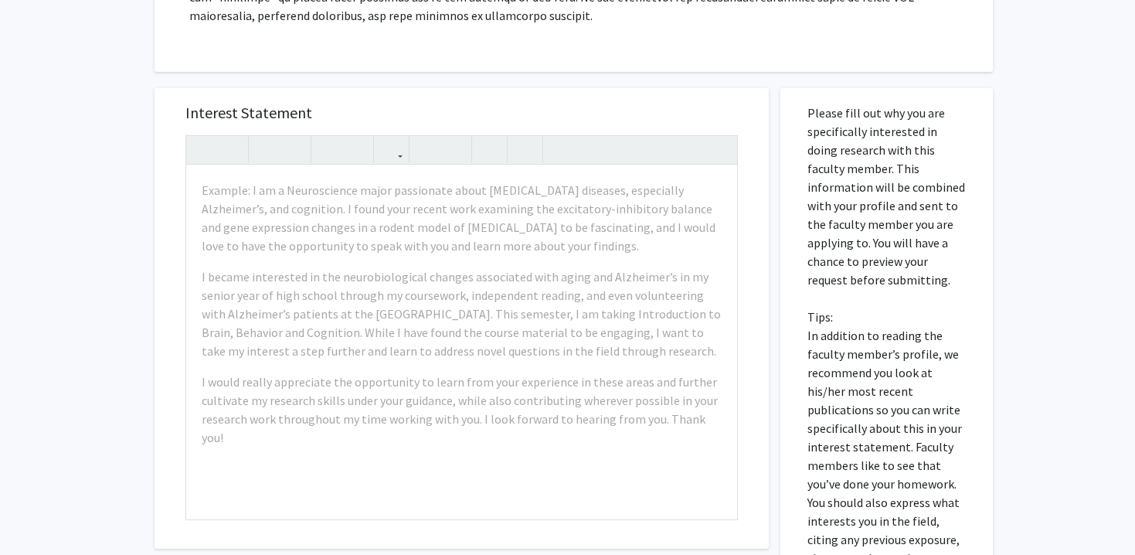
scroll to position [592, 0]
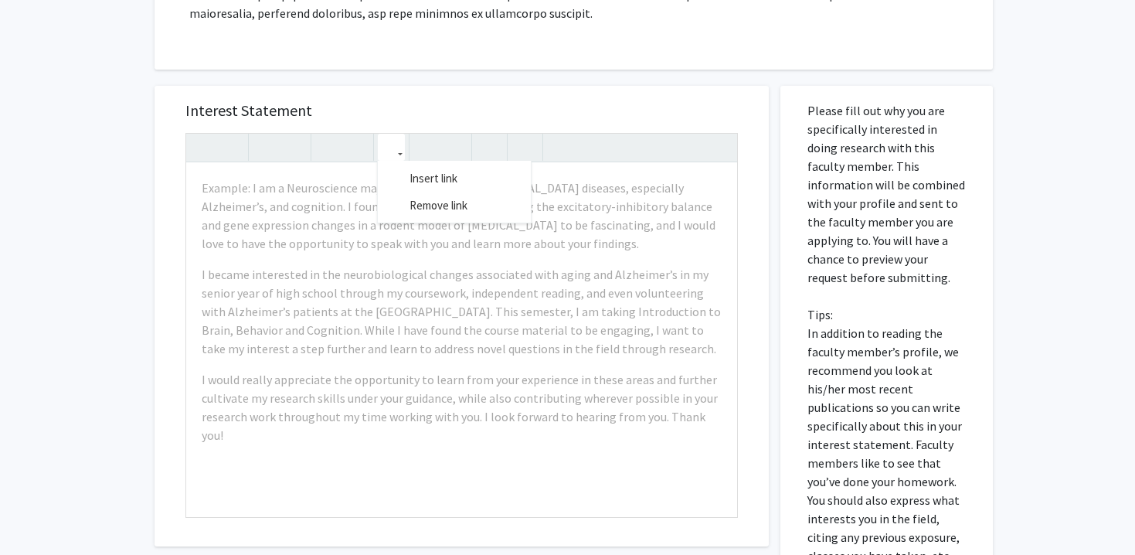
click at [385, 134] on use "button" at bounding box center [385, 134] width 0 height 0
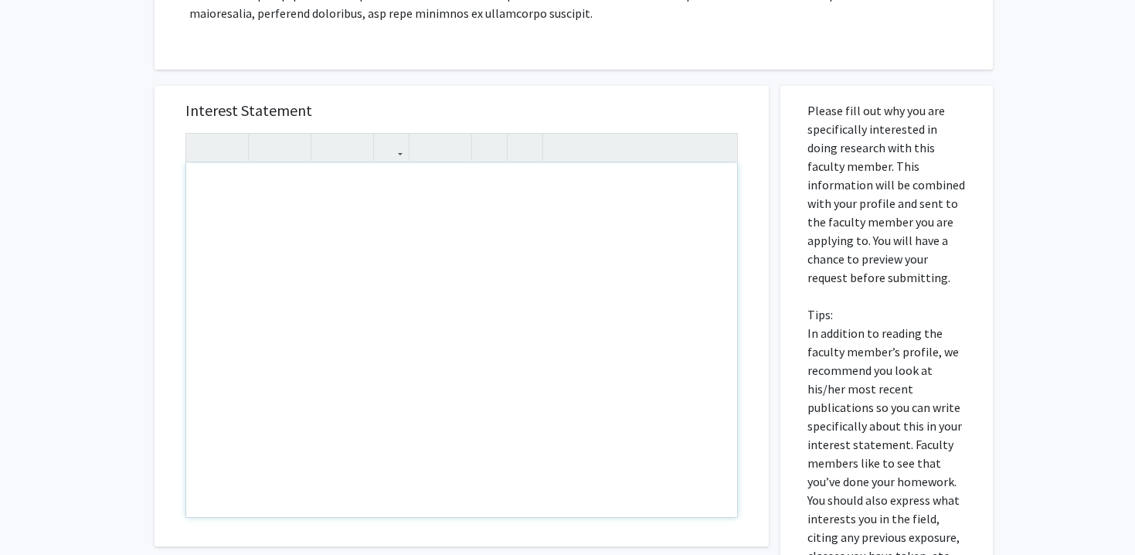
click at [783, 242] on div "Please fill out why you are specifically interested in doing research with this…" at bounding box center [886, 427] width 212 height 683
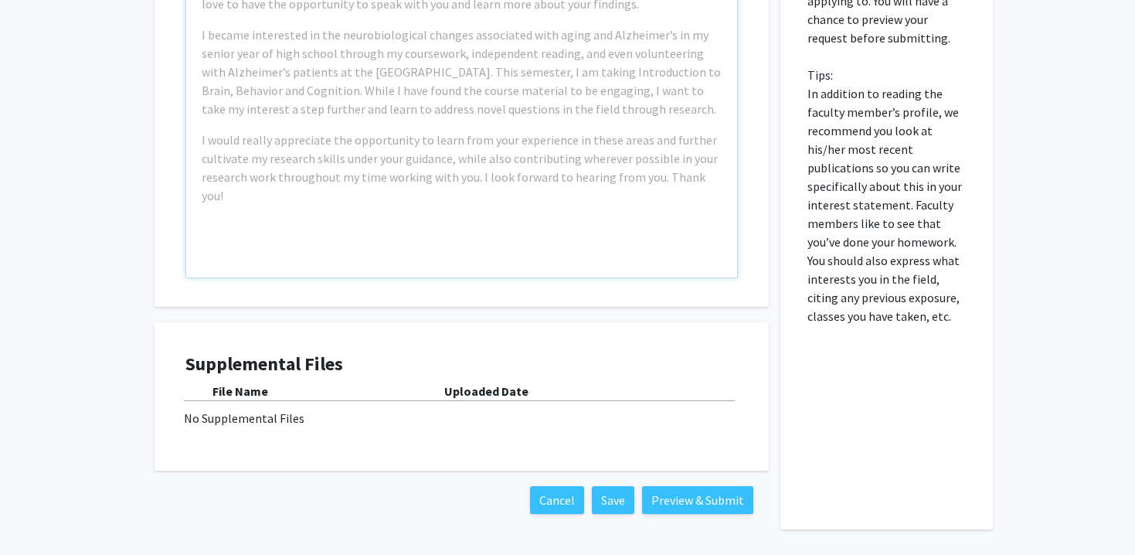
scroll to position [887, 0]
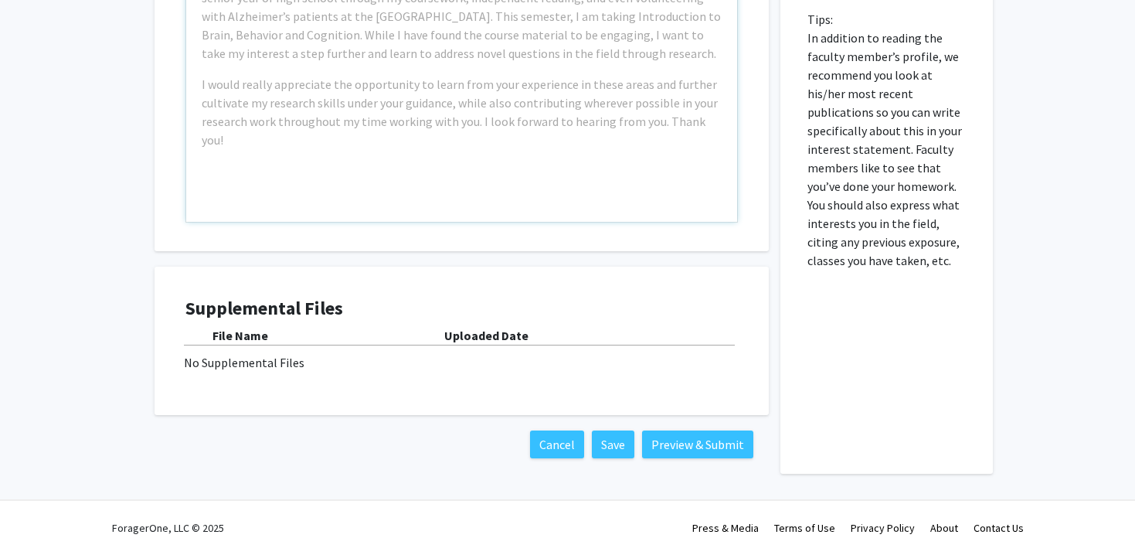
click at [341, 359] on div "No Supplemental Files" at bounding box center [461, 362] width 555 height 19
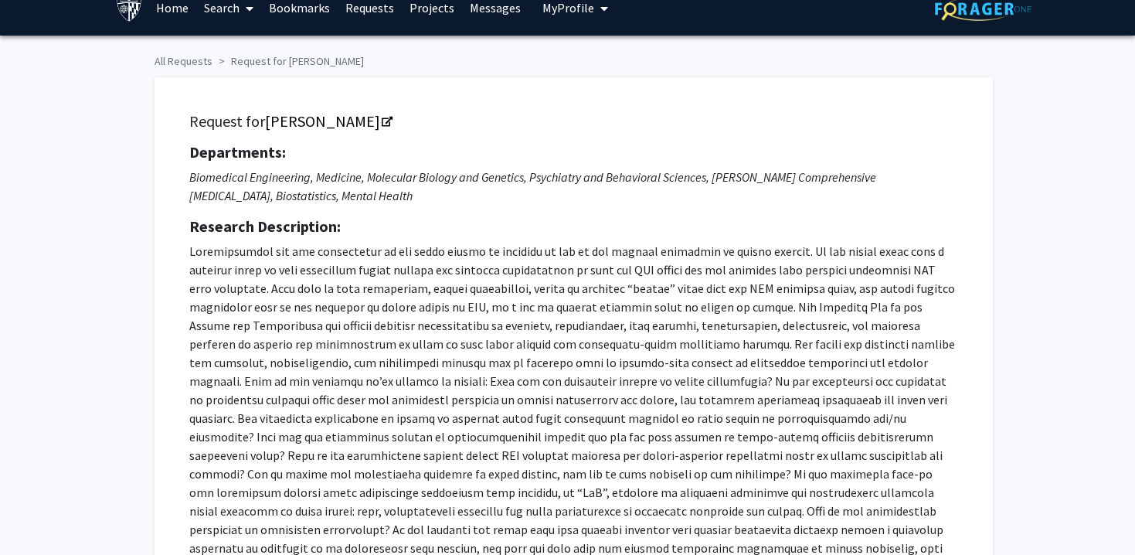
scroll to position [0, 0]
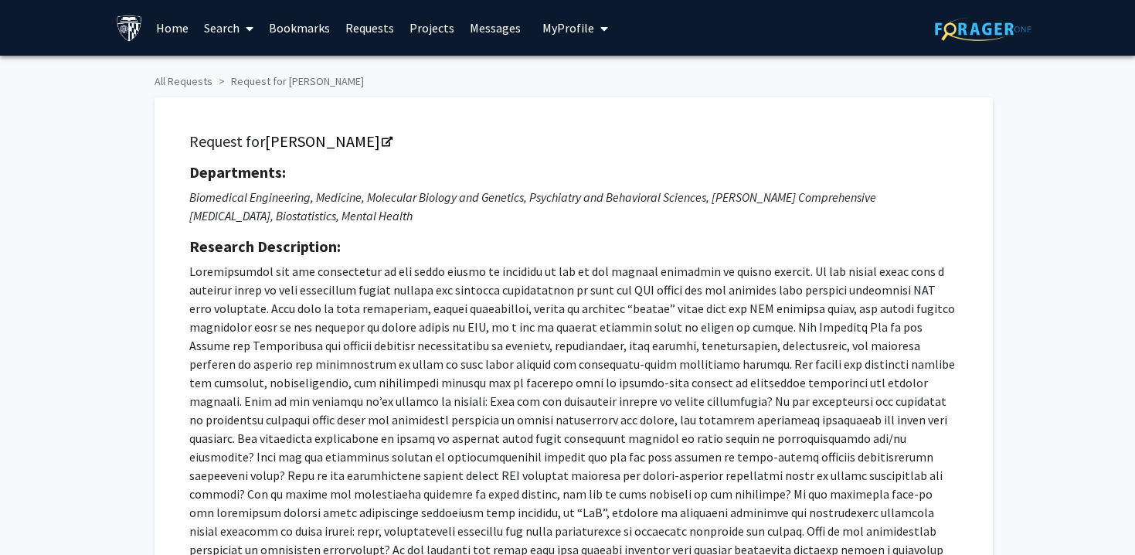
click at [571, 32] on span "My Profile" at bounding box center [568, 27] width 52 height 15
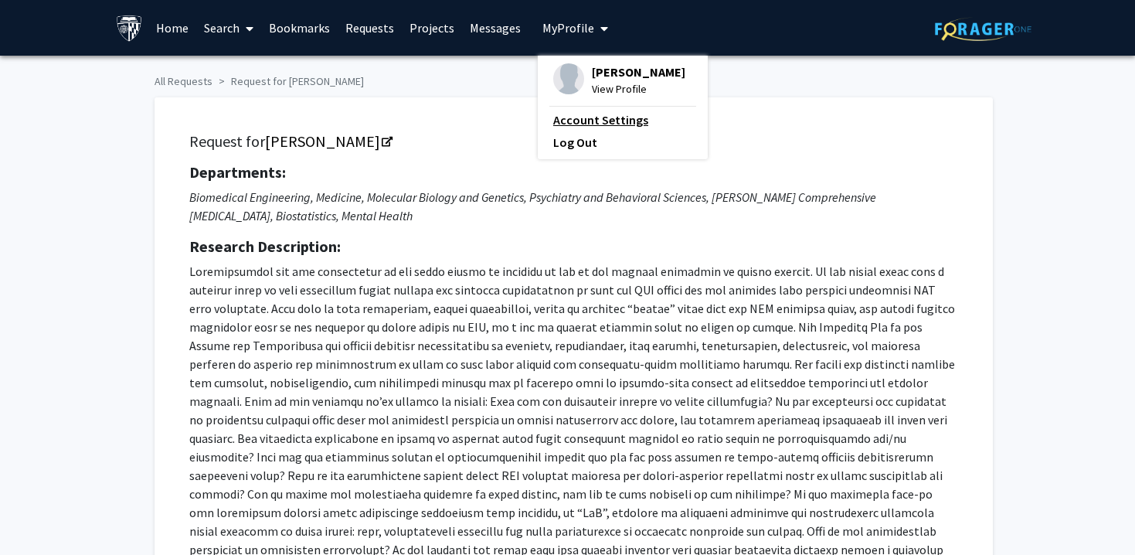
click at [560, 124] on link "Account Settings" at bounding box center [622, 119] width 139 height 19
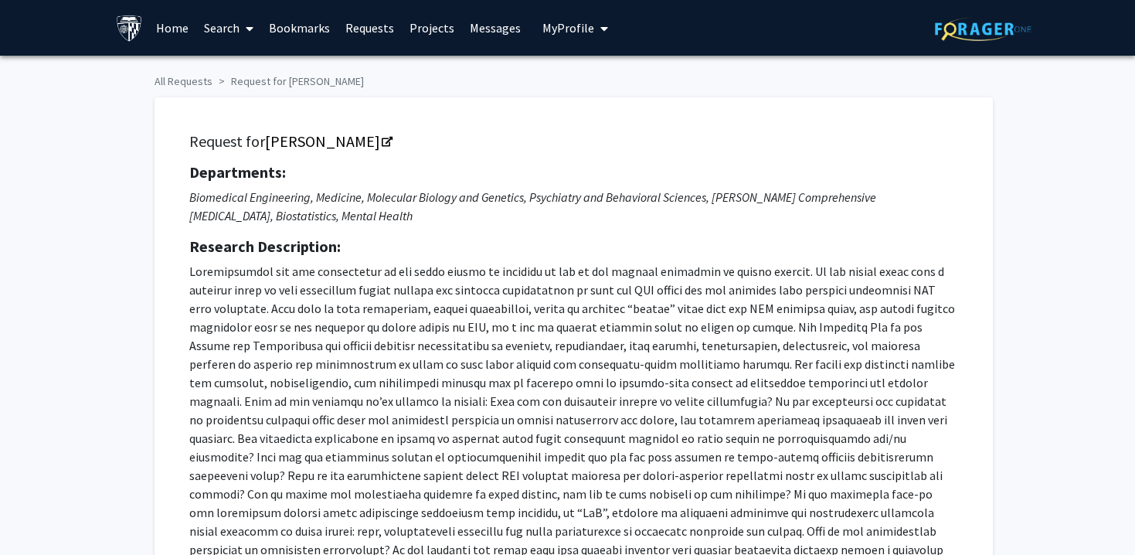
click at [591, 259] on div "Departments: Biomedical Engineering, Medicine, Molecular Biology and Genetics, …" at bounding box center [573, 388] width 769 height 451
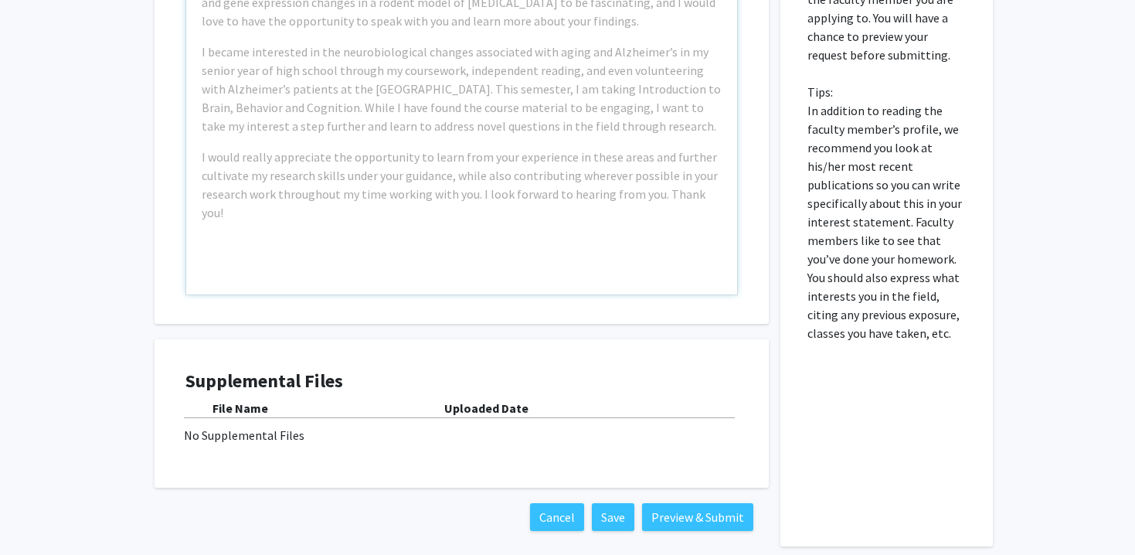
scroll to position [830, 0]
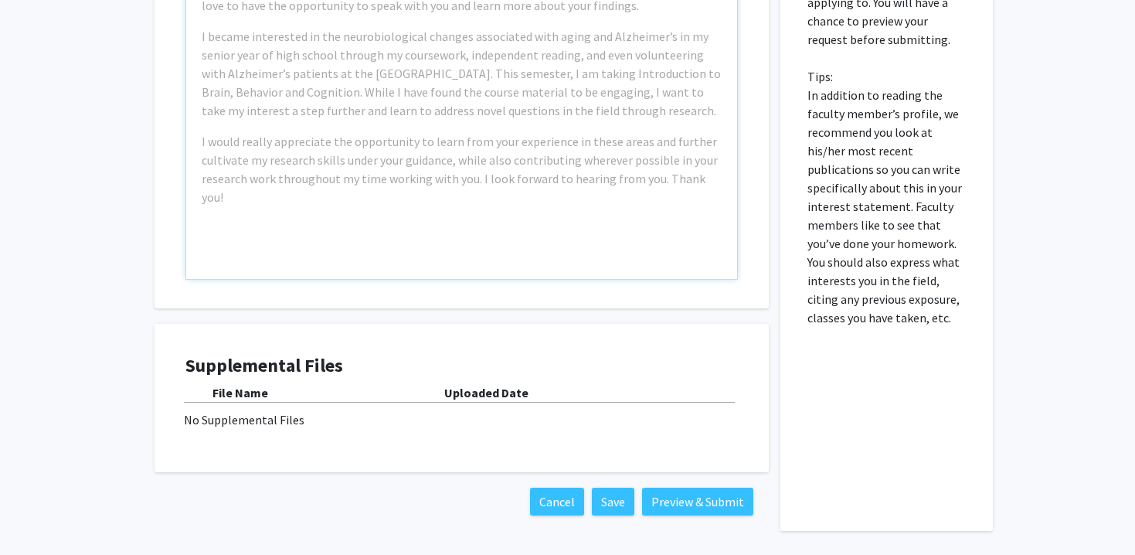
click at [215, 415] on div "No Supplemental Files" at bounding box center [461, 419] width 555 height 19
click at [215, 416] on div "No Supplemental Files" at bounding box center [461, 419] width 555 height 19
click at [603, 502] on button "Save" at bounding box center [613, 501] width 42 height 28
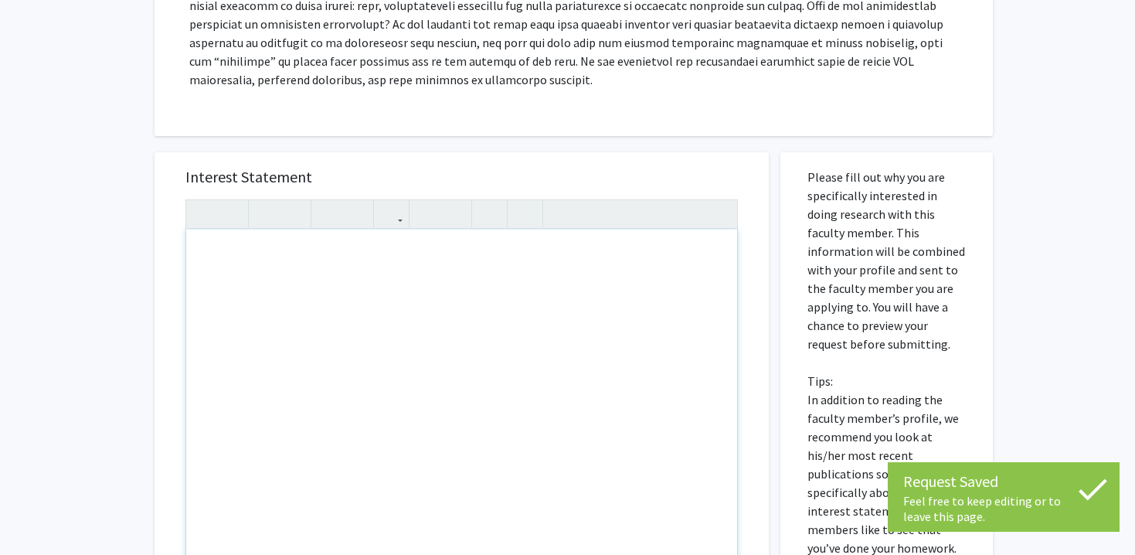
scroll to position [532, 0]
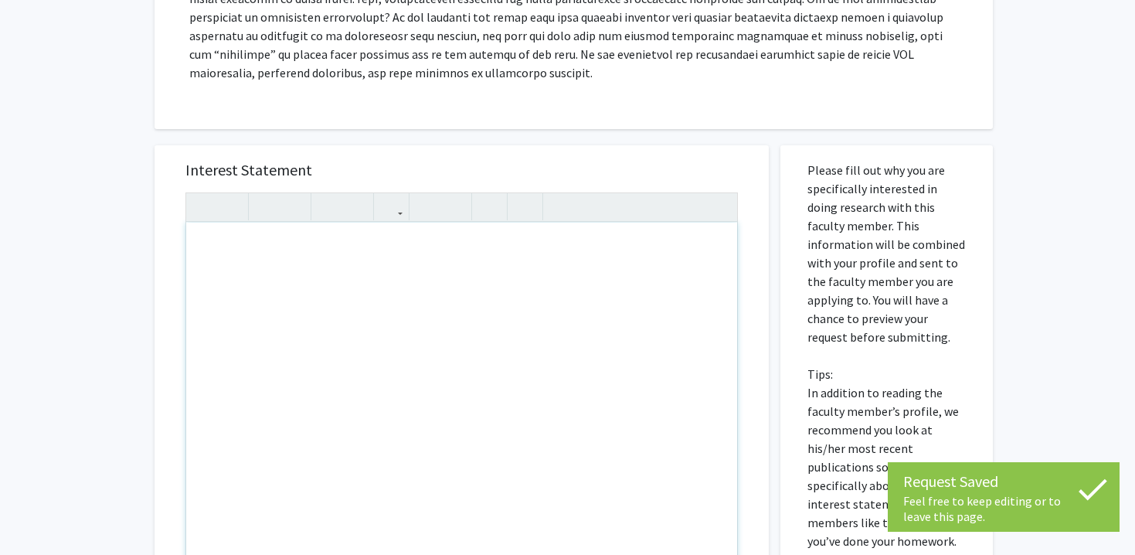
click at [517, 310] on div "Note to users with screen readers: Please press Alt+0 or Option+0 to deactivate…" at bounding box center [461, 399] width 551 height 354
type textarea "df"
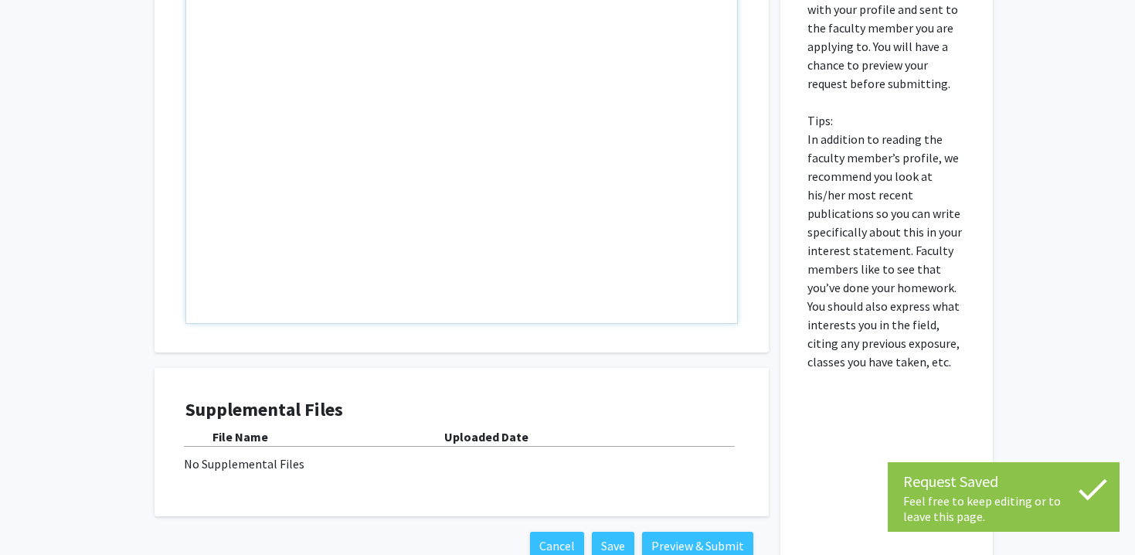
scroll to position [887, 0]
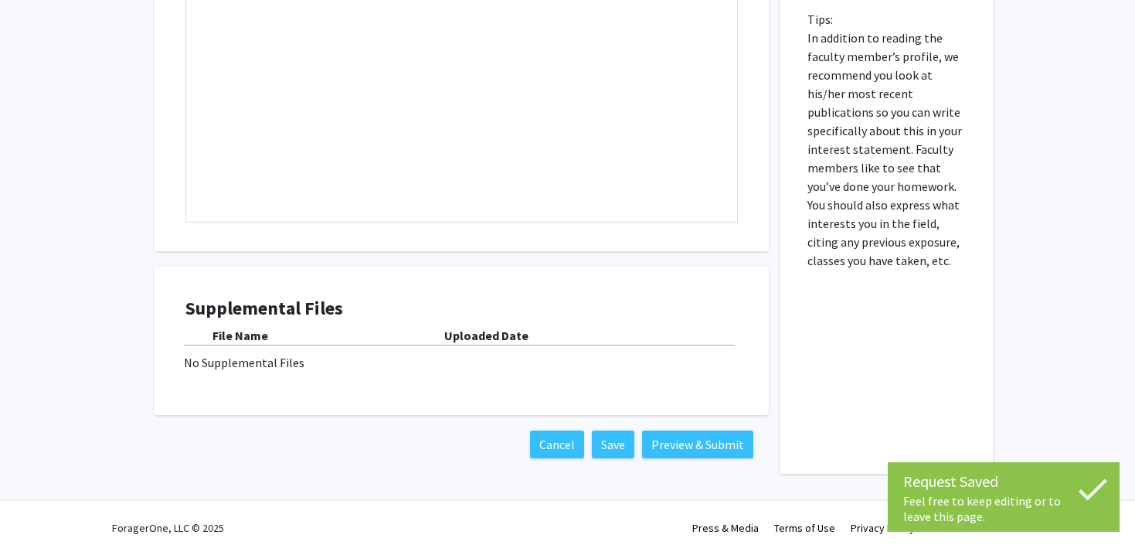
click at [521, 321] on div "Supplemental Files File Name Uploaded Date No Supplemental Files" at bounding box center [461, 340] width 552 height 87
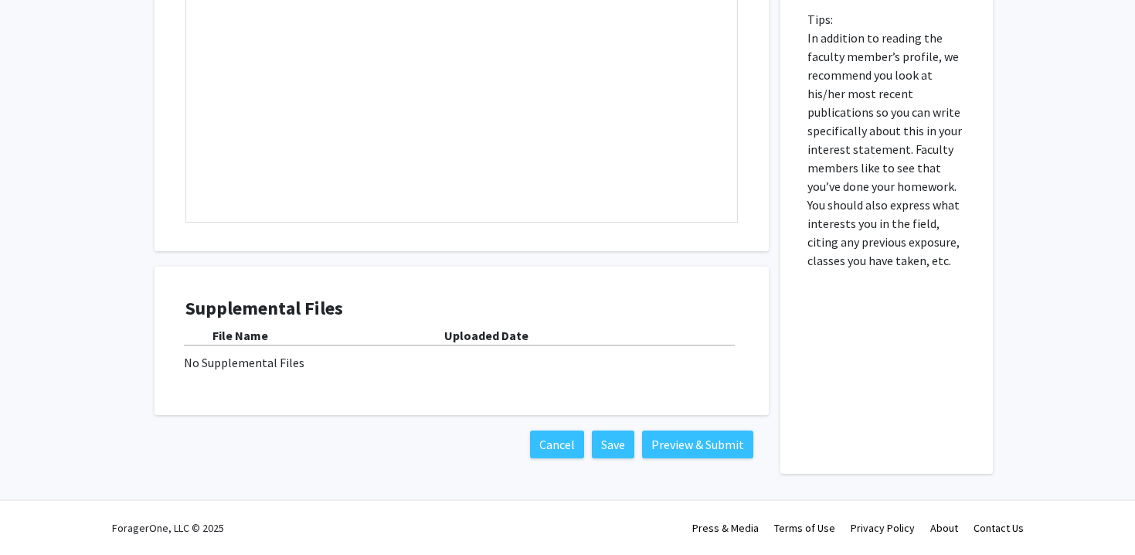
click at [466, 348] on div "File Name Uploaded Date No Supplemental Files" at bounding box center [461, 349] width 552 height 46
click at [256, 362] on div "No Supplemental Files" at bounding box center [461, 362] width 555 height 19
click at [284, 365] on div "No Supplemental Files" at bounding box center [461, 362] width 555 height 19
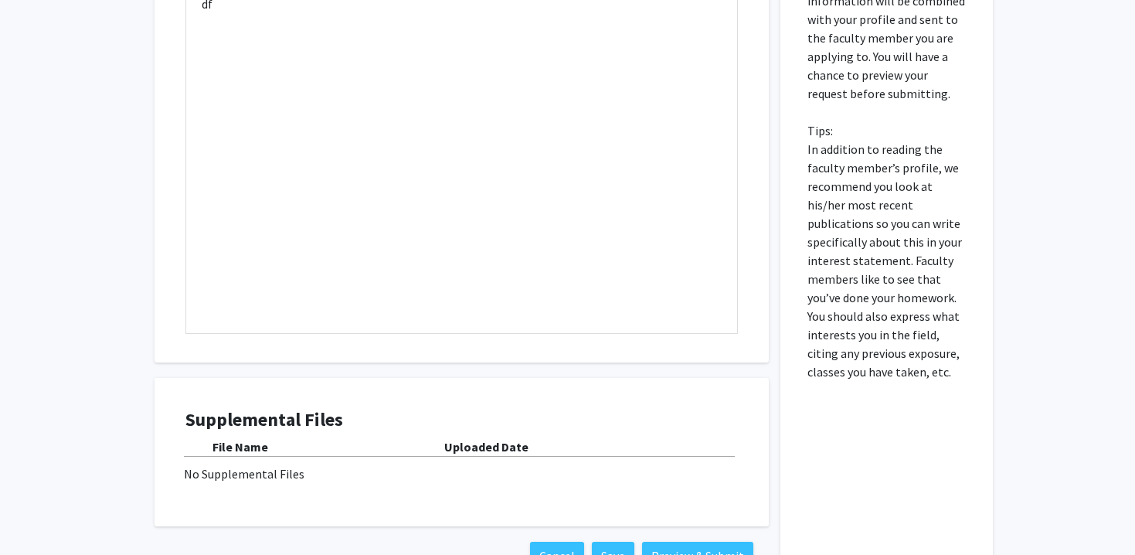
scroll to position [679, 0]
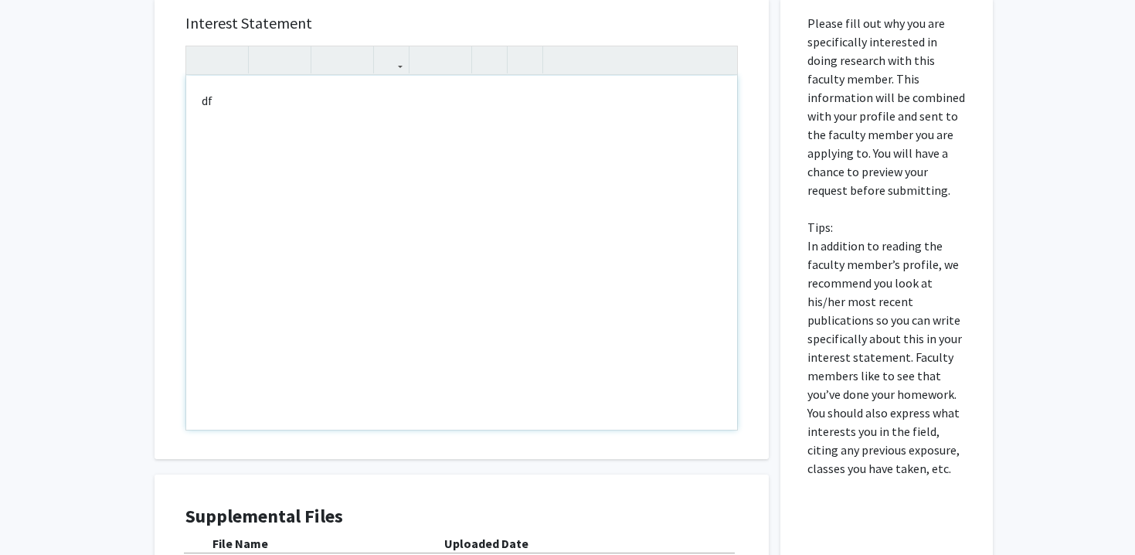
click at [521, 276] on div "df" at bounding box center [461, 253] width 551 height 354
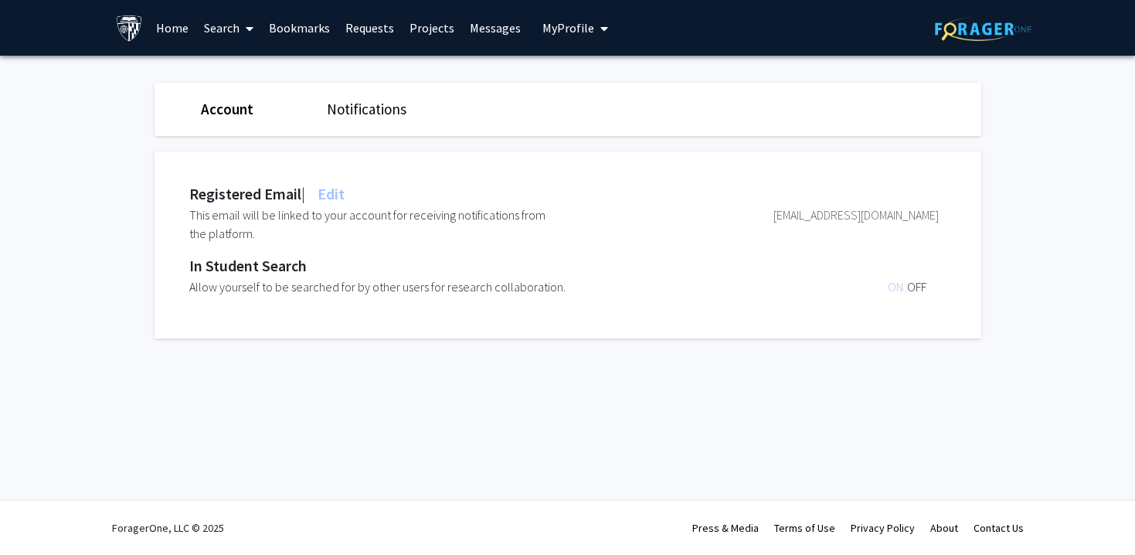
click at [213, 23] on link "Search" at bounding box center [228, 28] width 65 height 54
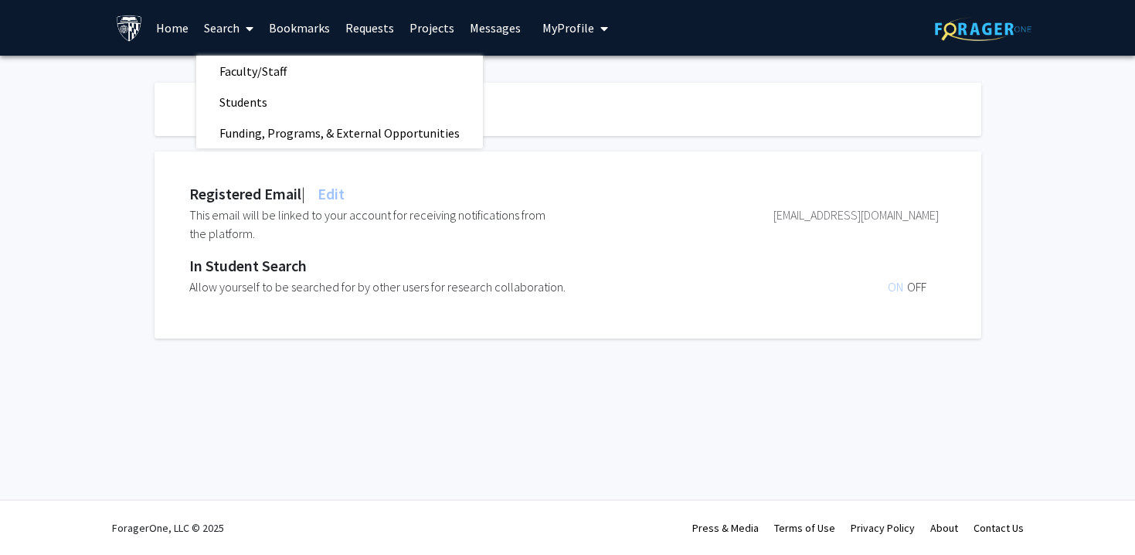
click at [368, 30] on link "Requests" at bounding box center [370, 28] width 64 height 54
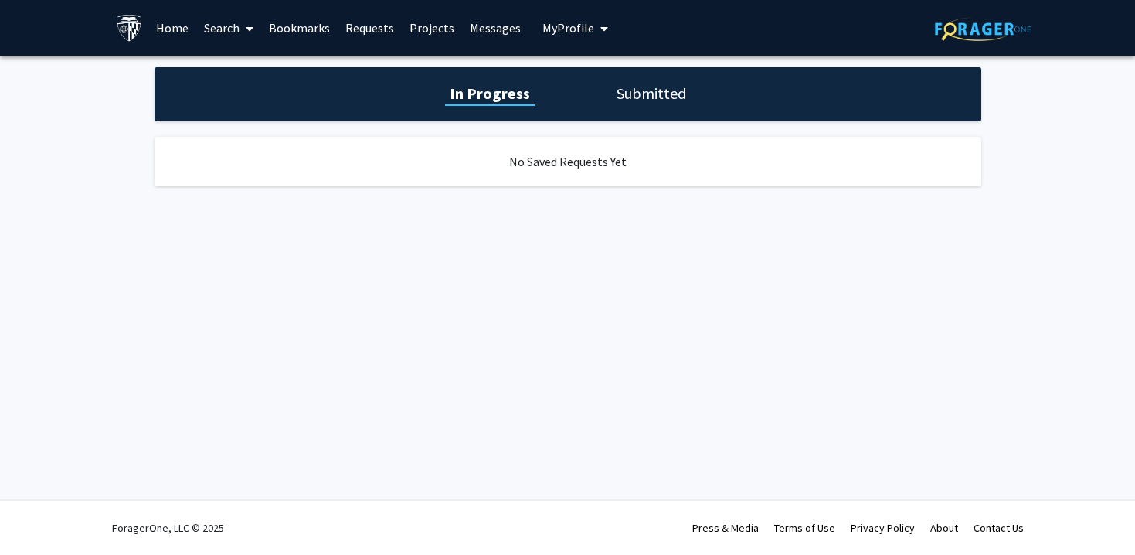
click at [435, 32] on link "Projects" at bounding box center [432, 28] width 60 height 54
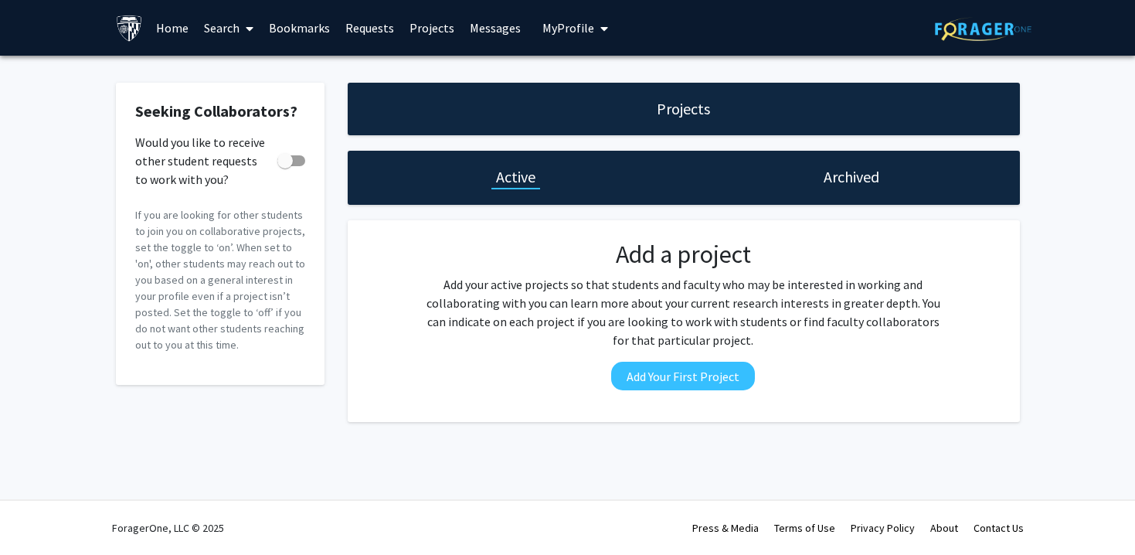
click at [478, 27] on link "Messages" at bounding box center [495, 28] width 66 height 54
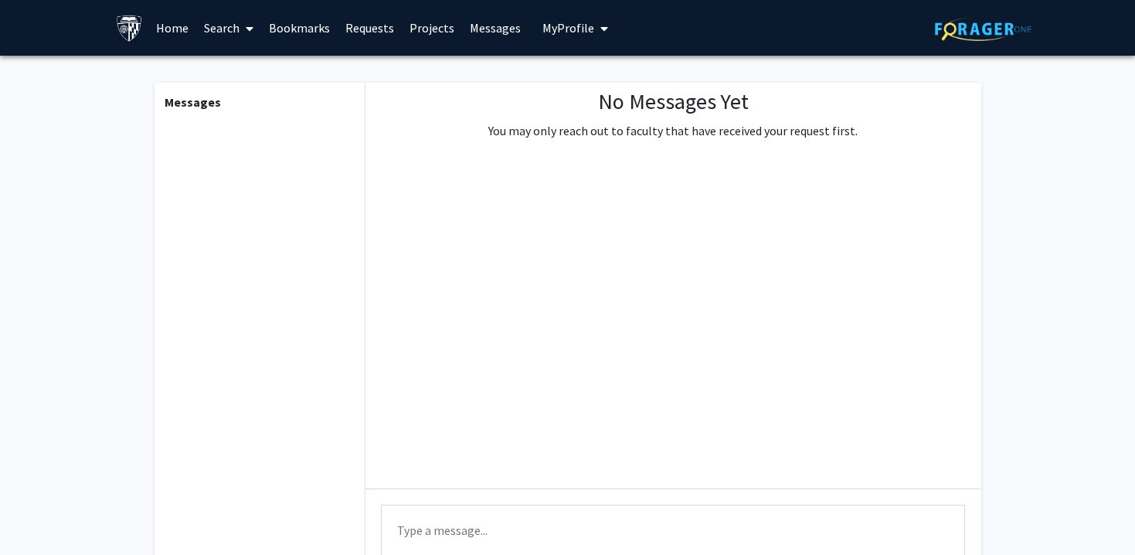
click at [443, 26] on link "Projects" at bounding box center [432, 28] width 60 height 54
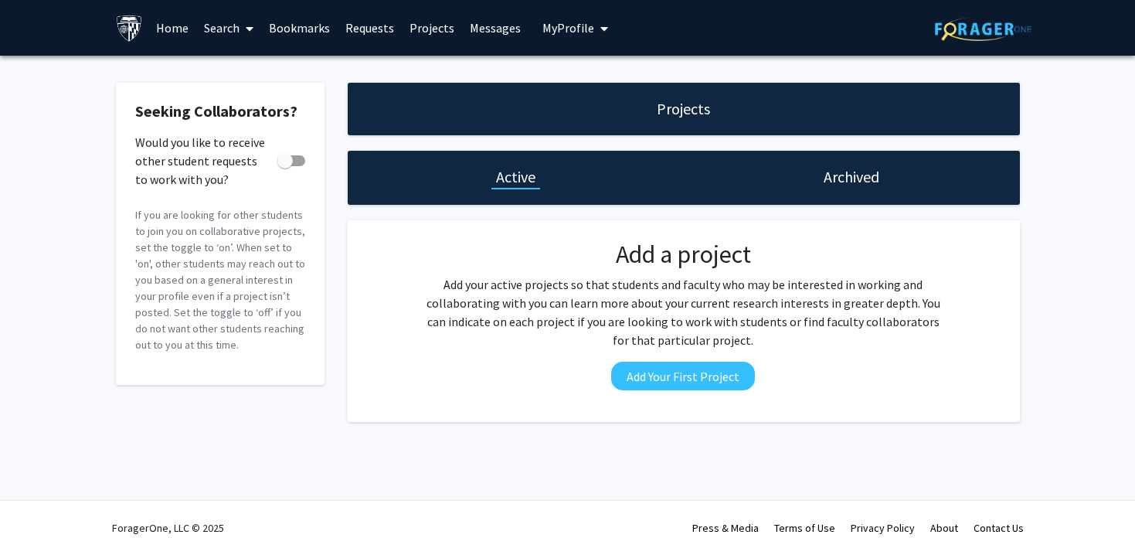
click at [297, 26] on link "Bookmarks" at bounding box center [299, 28] width 76 height 54
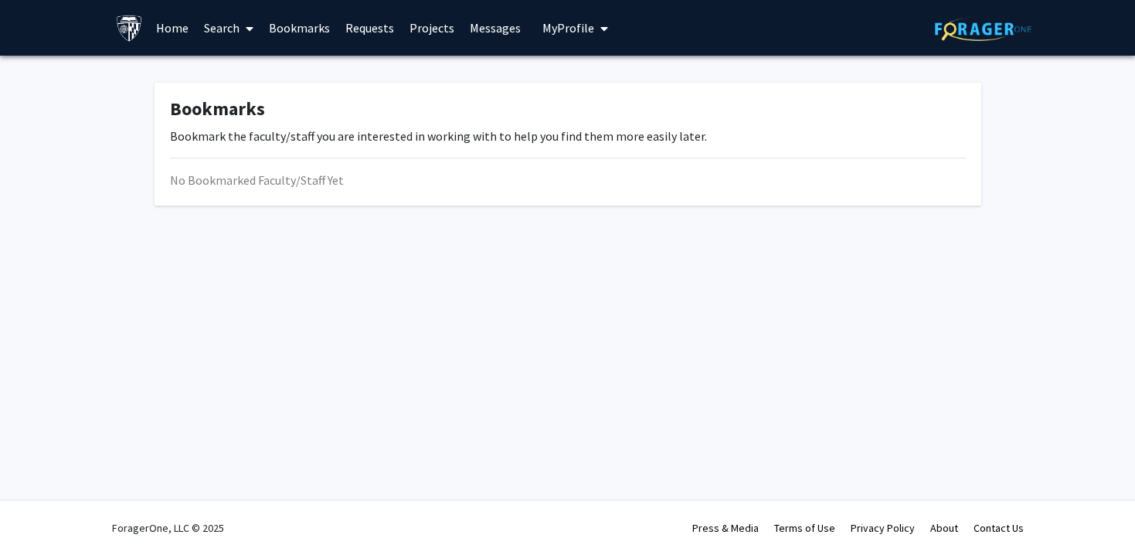
click at [169, 23] on link "Home" at bounding box center [172, 28] width 48 height 54
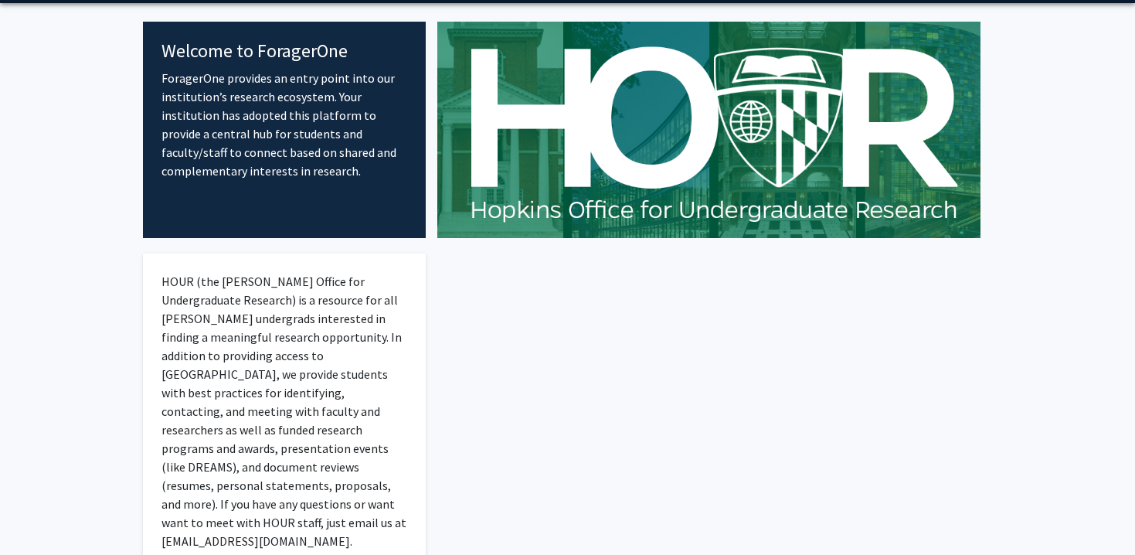
scroll to position [117, 0]
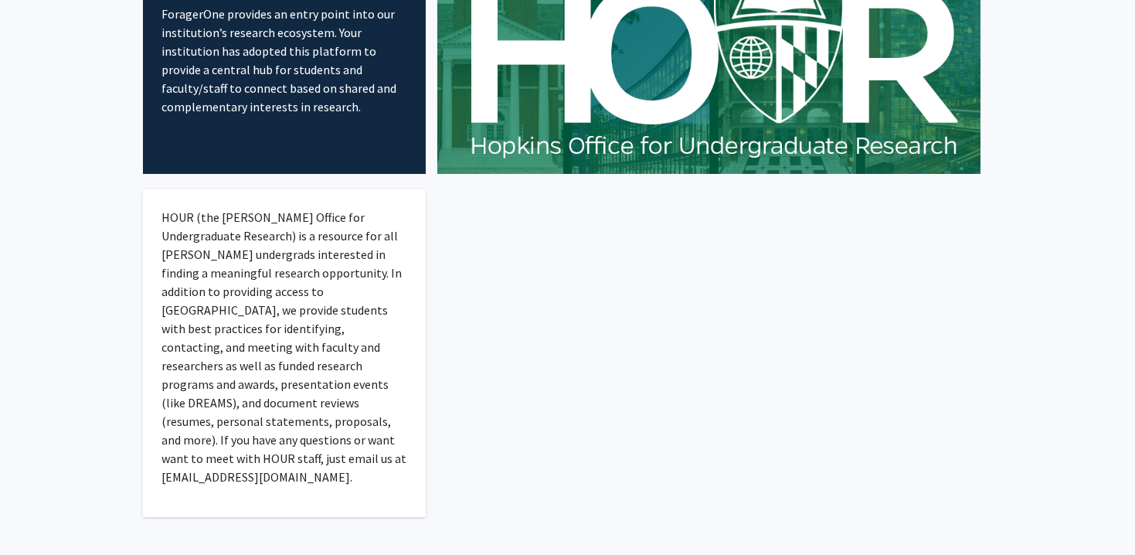
click at [534, 321] on div at bounding box center [709, 373] width 566 height 399
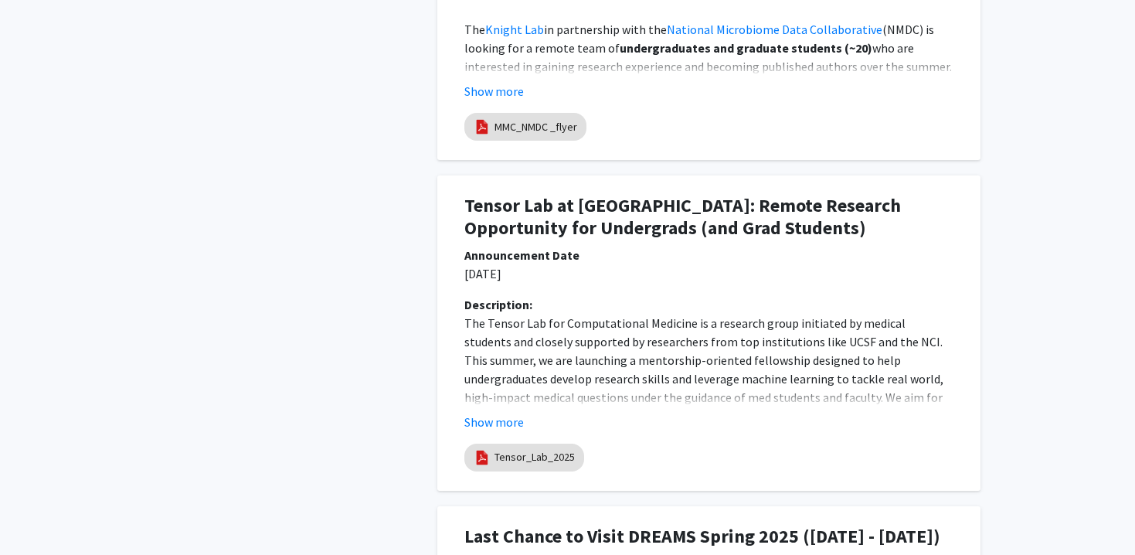
scroll to position [1102, 0]
